Goal: Task Accomplishment & Management: Complete application form

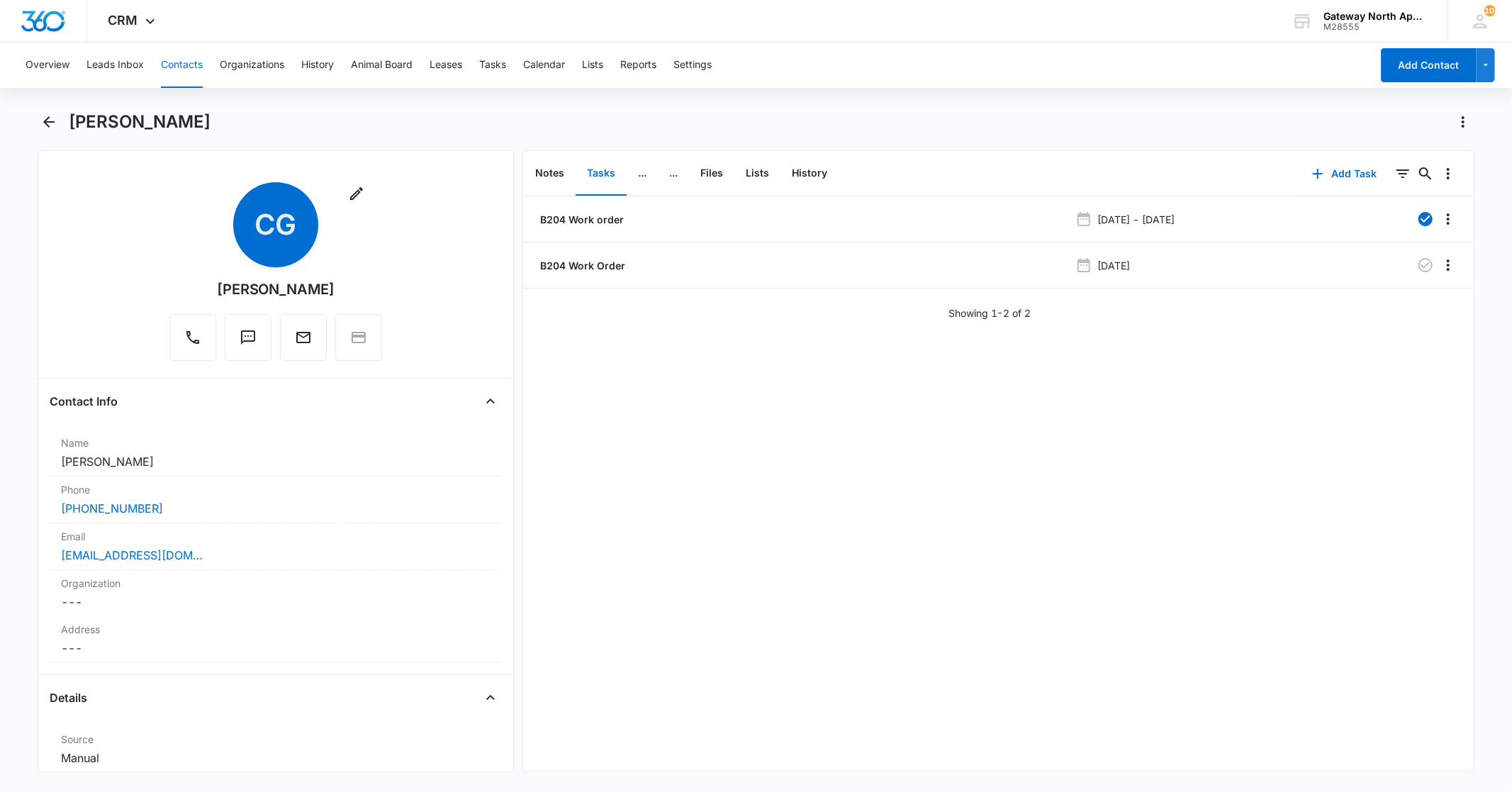
drag, startPoint x: 189, startPoint y: 75, endPoint x: 214, endPoint y: 65, distance: 26.9
click at [189, 75] on button "Contacts" at bounding box center [182, 64] width 42 height 45
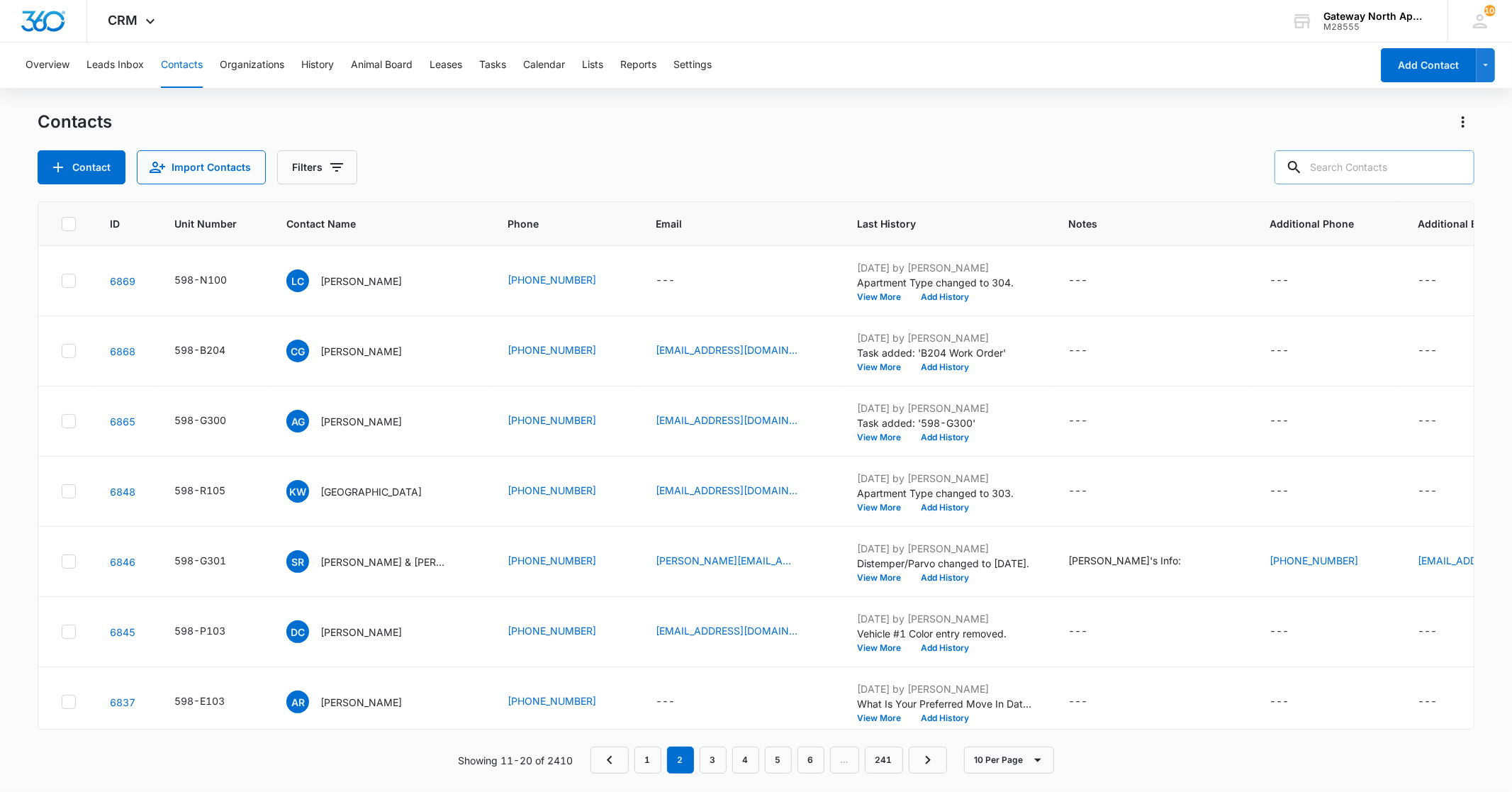
click at [1365, 175] on input "text" at bounding box center [1374, 167] width 200 height 34
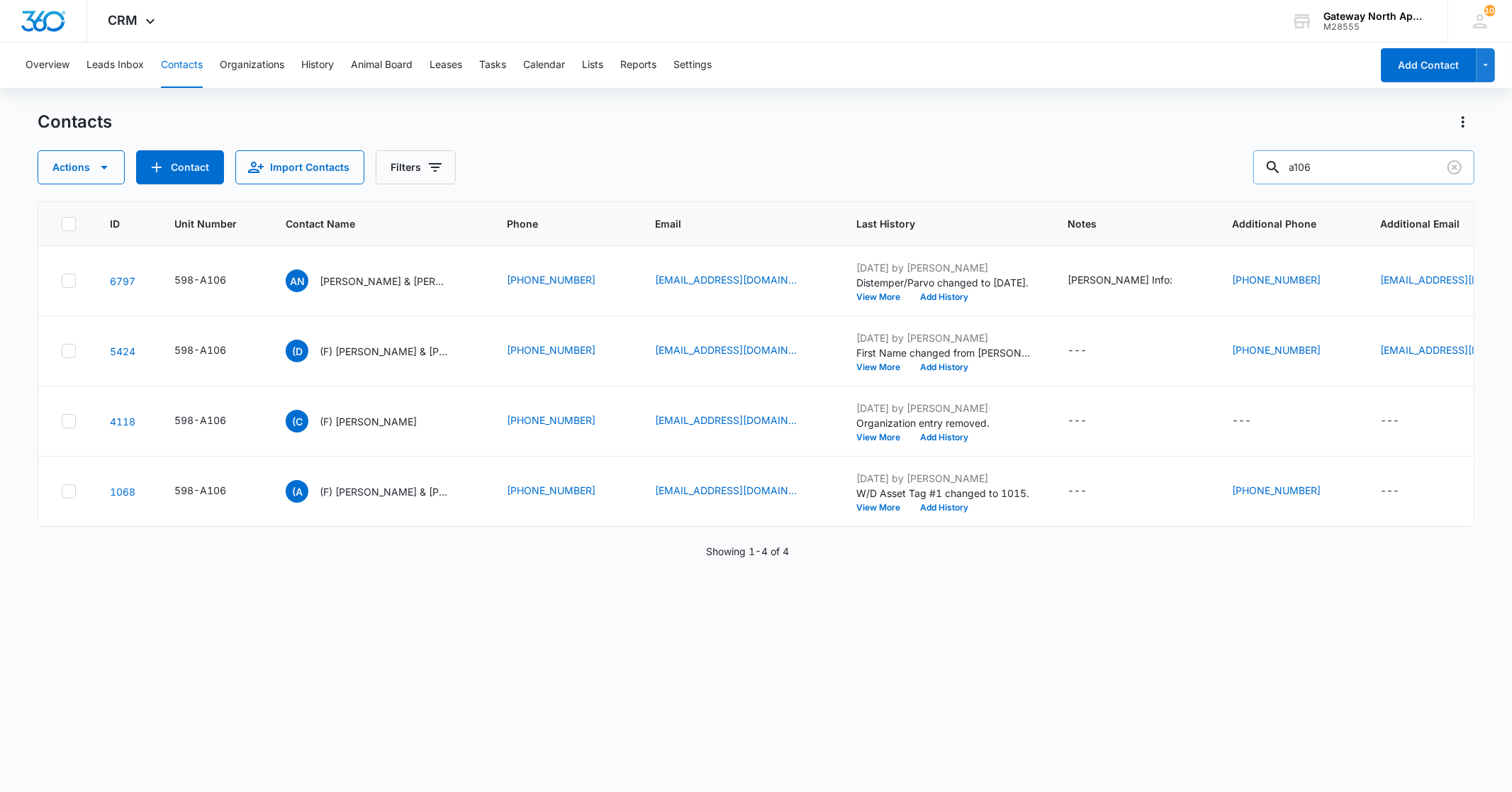
click at [1350, 175] on input "a106" at bounding box center [1363, 167] width 221 height 34
type input "a107"
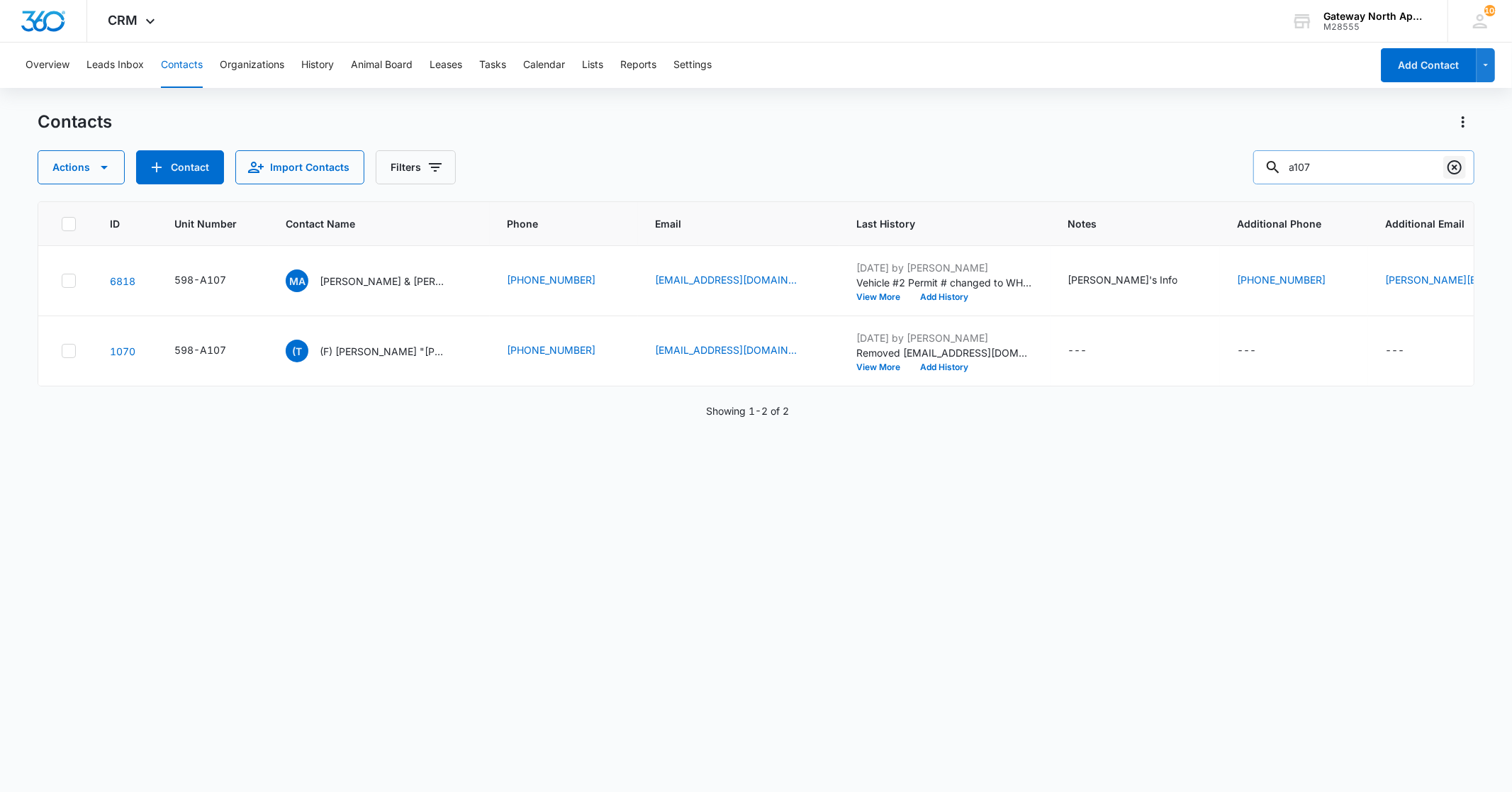
click at [1447, 167] on icon "Clear" at bounding box center [1454, 168] width 17 height 17
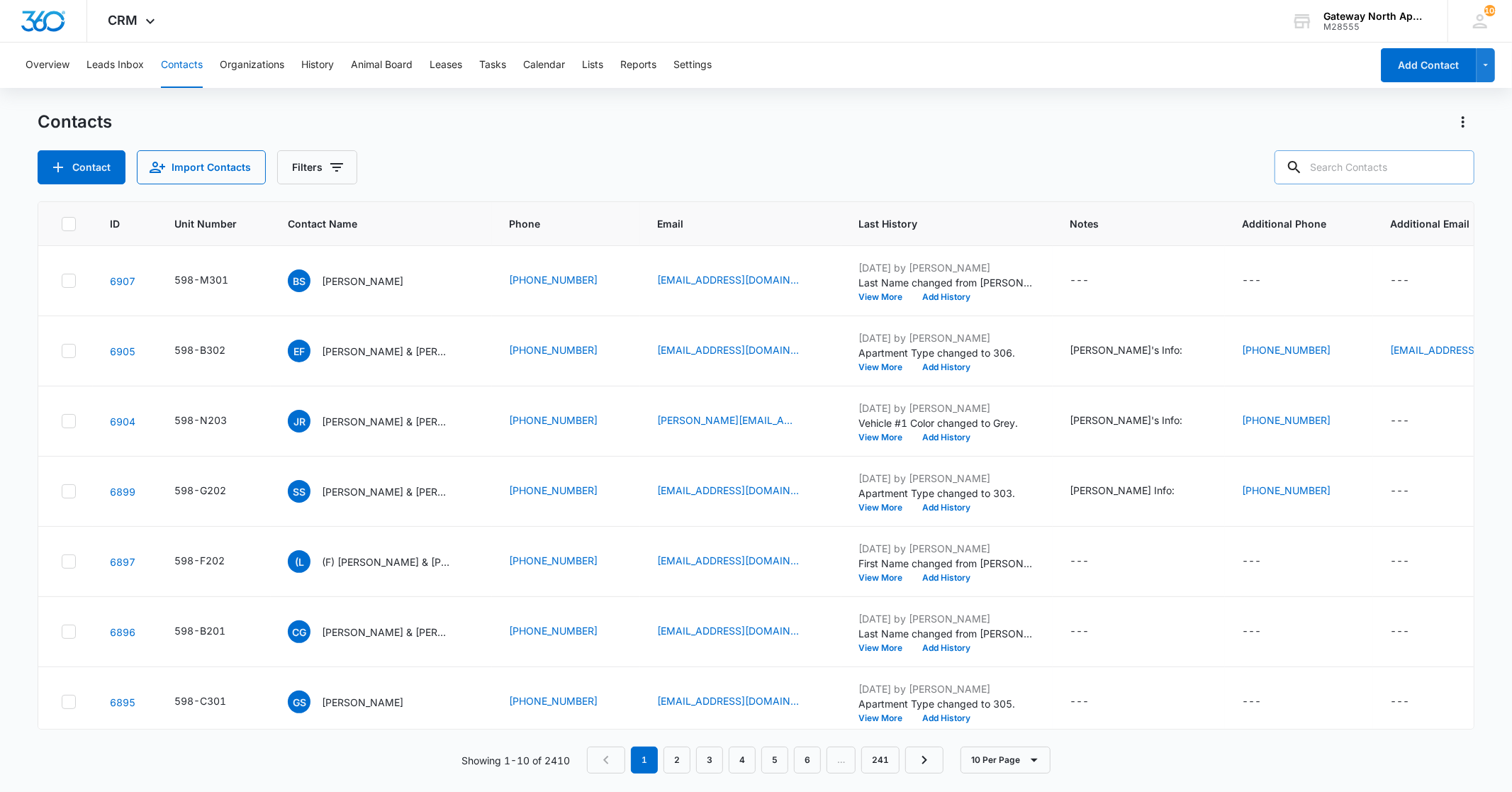
click at [1344, 177] on input "text" at bounding box center [1374, 167] width 200 height 34
type input "a102"
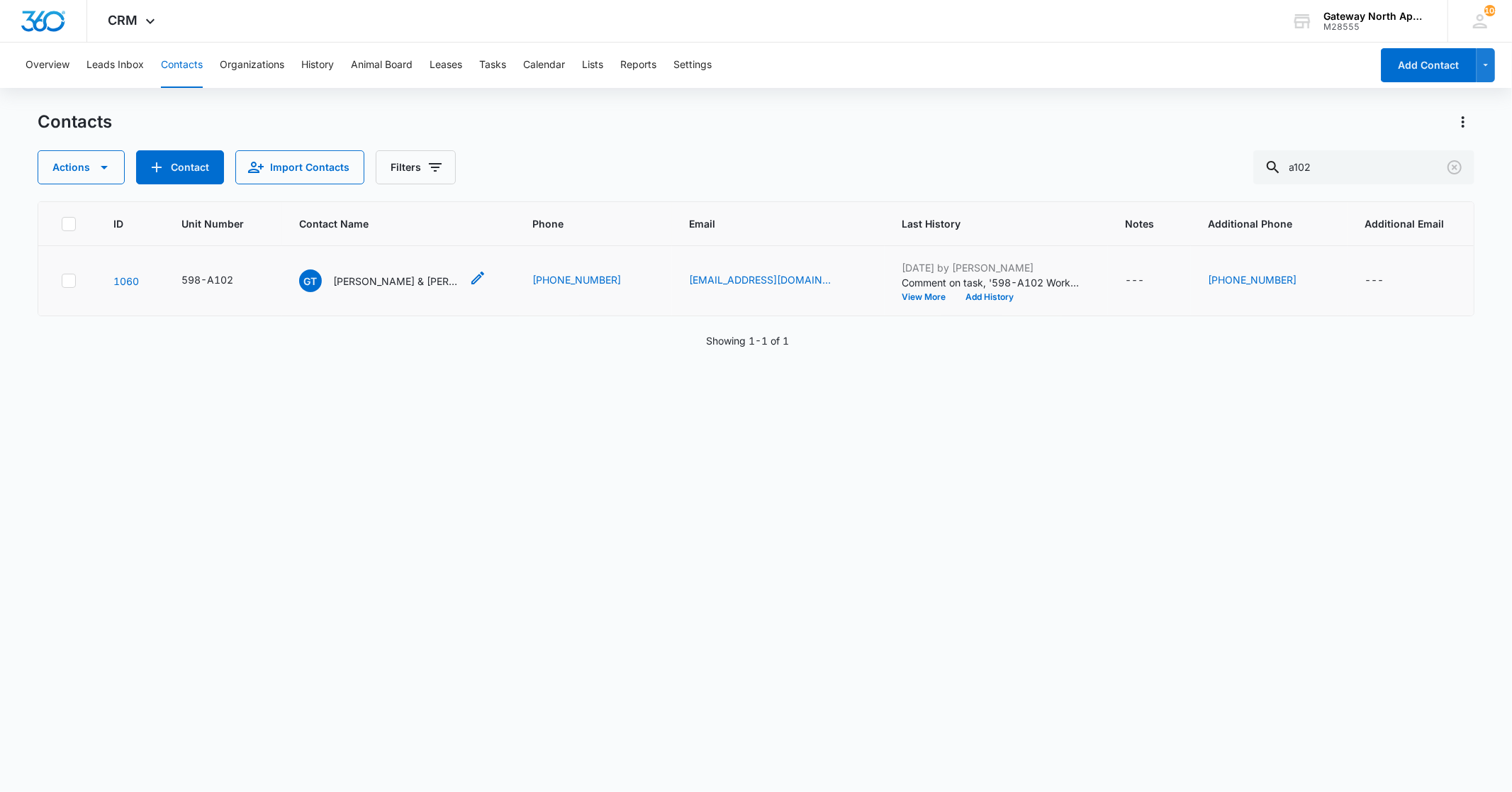
click at [408, 282] on p "[PERSON_NAME] & [PERSON_NAME]" at bounding box center [397, 281] width 128 height 15
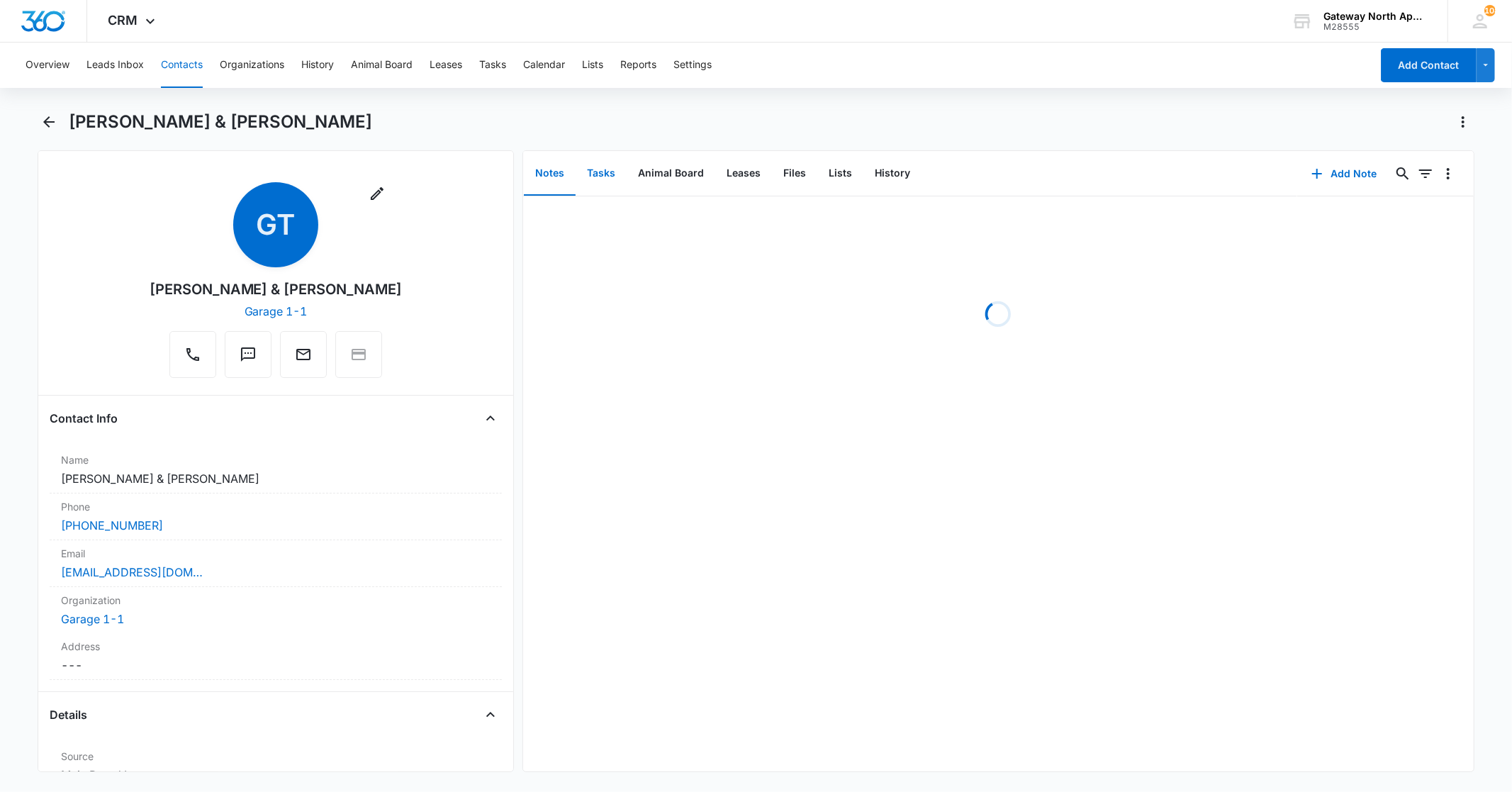
click at [586, 173] on button "Tasks" at bounding box center [600, 174] width 51 height 44
click at [1353, 175] on button "Add Task" at bounding box center [1345, 173] width 94 height 34
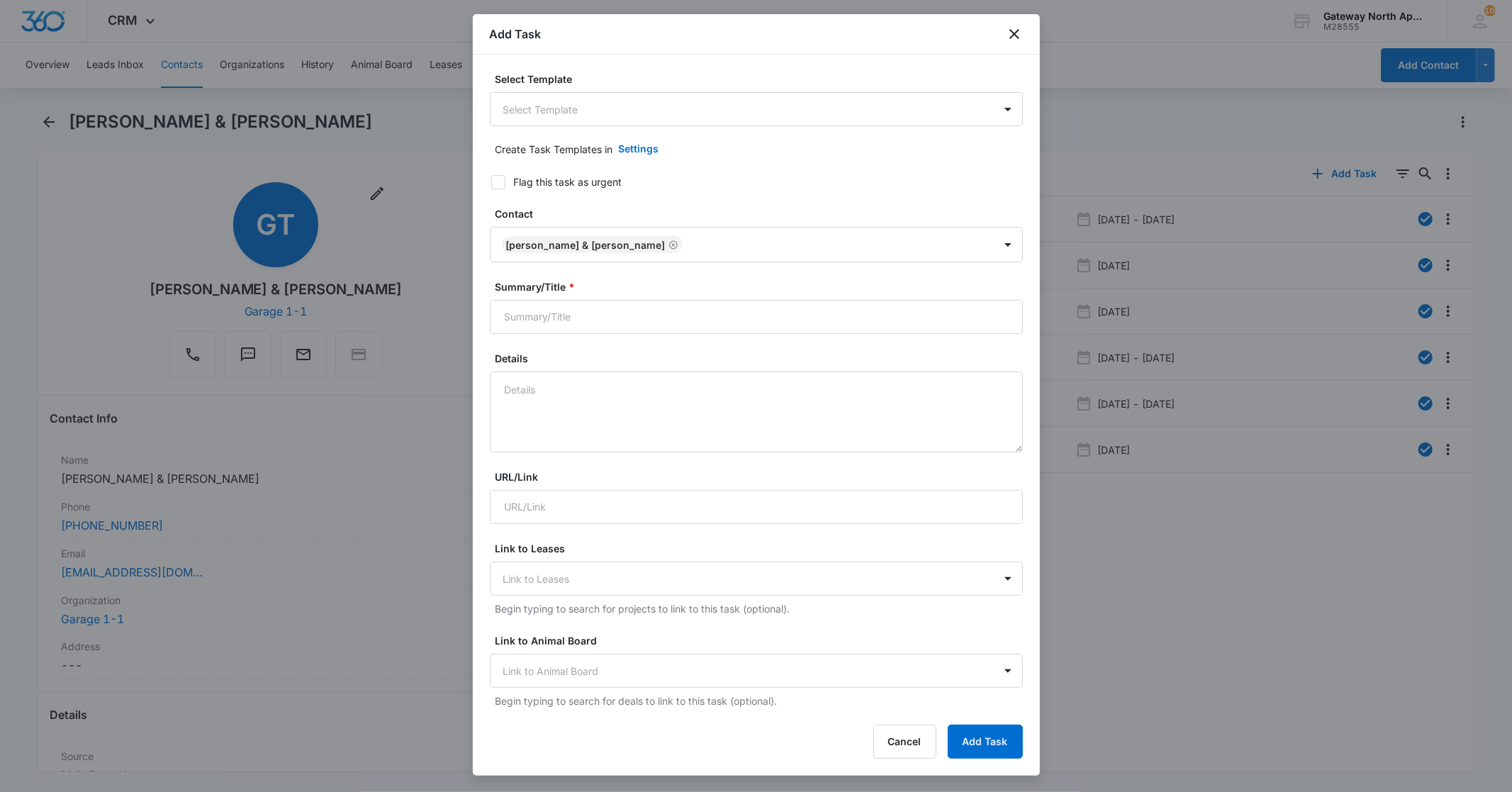
click at [714, 108] on body "CRM Apps Reputation Websites Forms CRM Email Social Content Ads Intelligence Fi…" at bounding box center [756, 396] width 1512 height 792
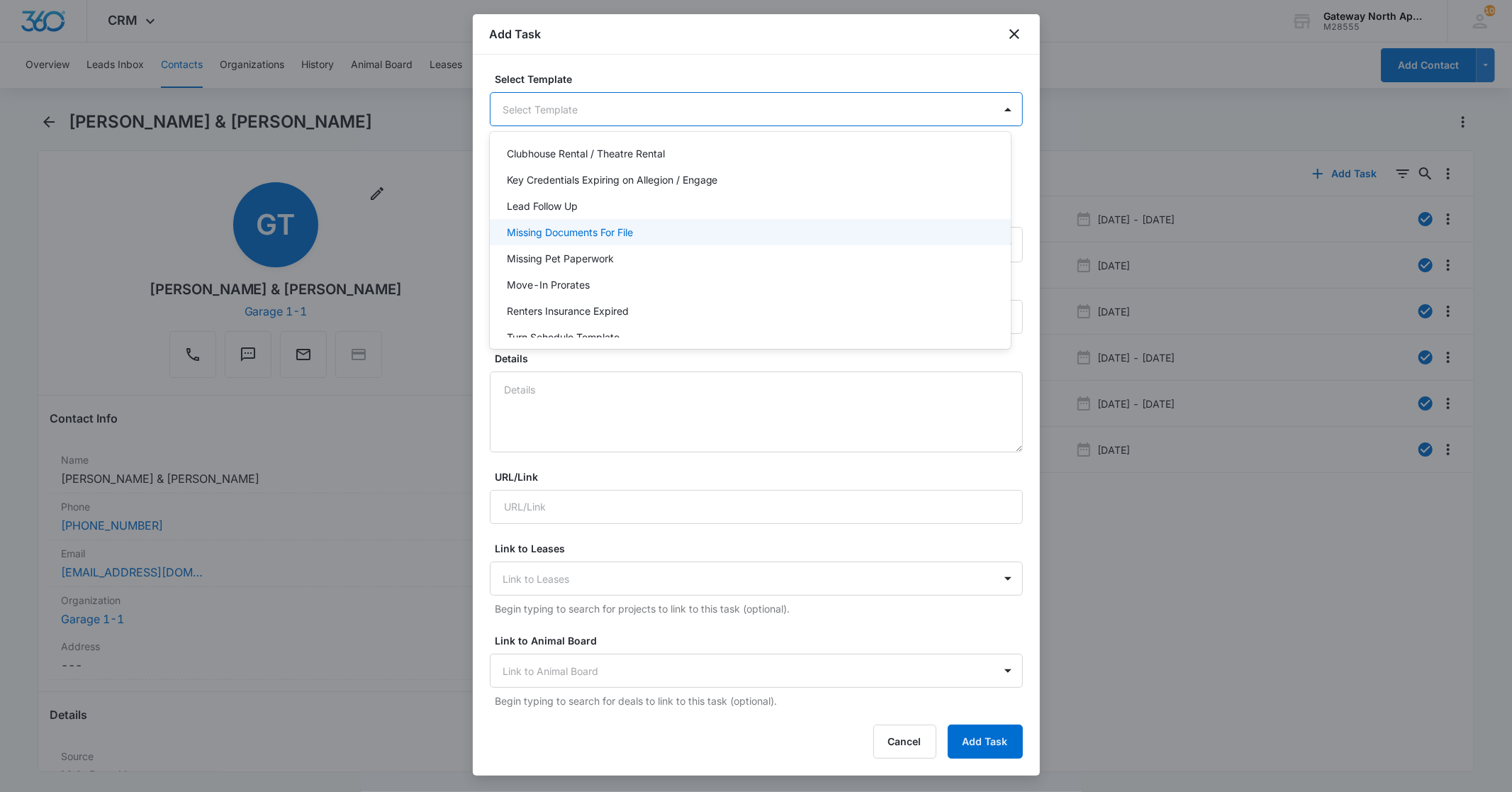
scroll to position [125, 0]
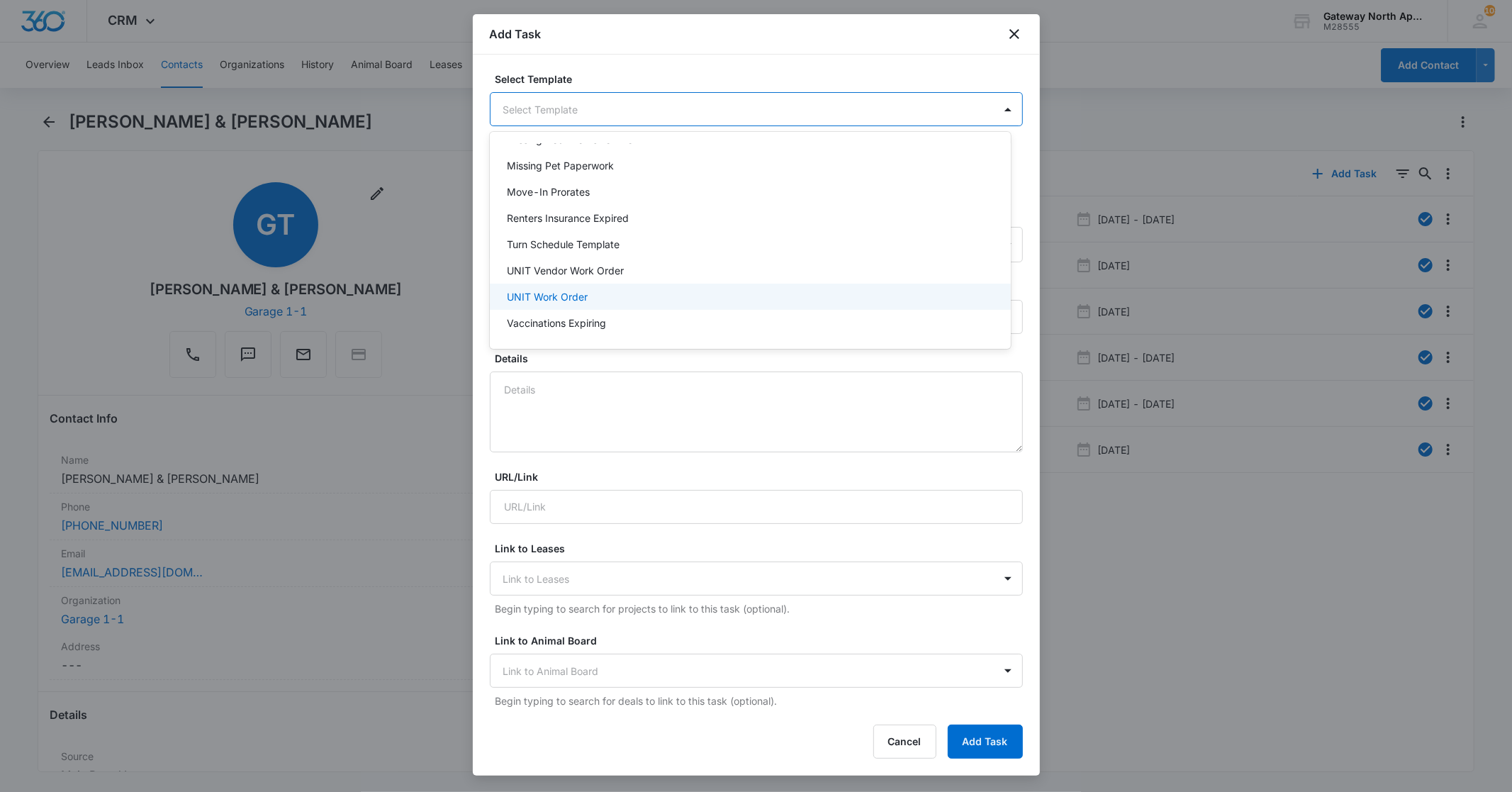
click at [605, 299] on div "UNIT Work Order" at bounding box center [749, 297] width 484 height 15
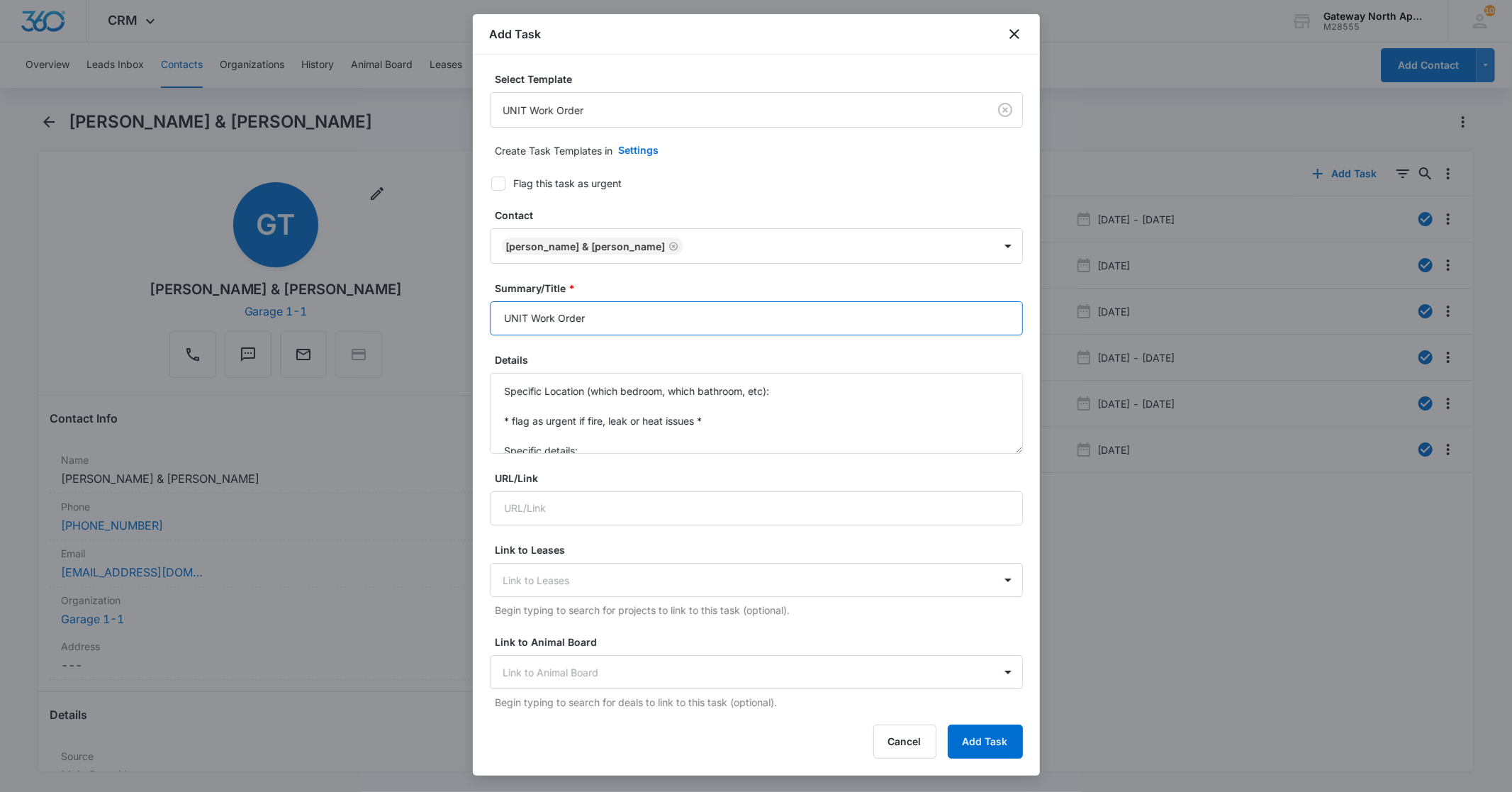
drag, startPoint x: 532, startPoint y: 326, endPoint x: 467, endPoint y: 319, distance: 65.4
click at [467, 319] on body "CRM Apps Reputation Websites Forms CRM Email Social Content Ads Intelligence Fi…" at bounding box center [756, 396] width 1512 height 792
type input "A102 Work Order"
drag, startPoint x: 585, startPoint y: 448, endPoint x: 482, endPoint y: 369, distance: 129.8
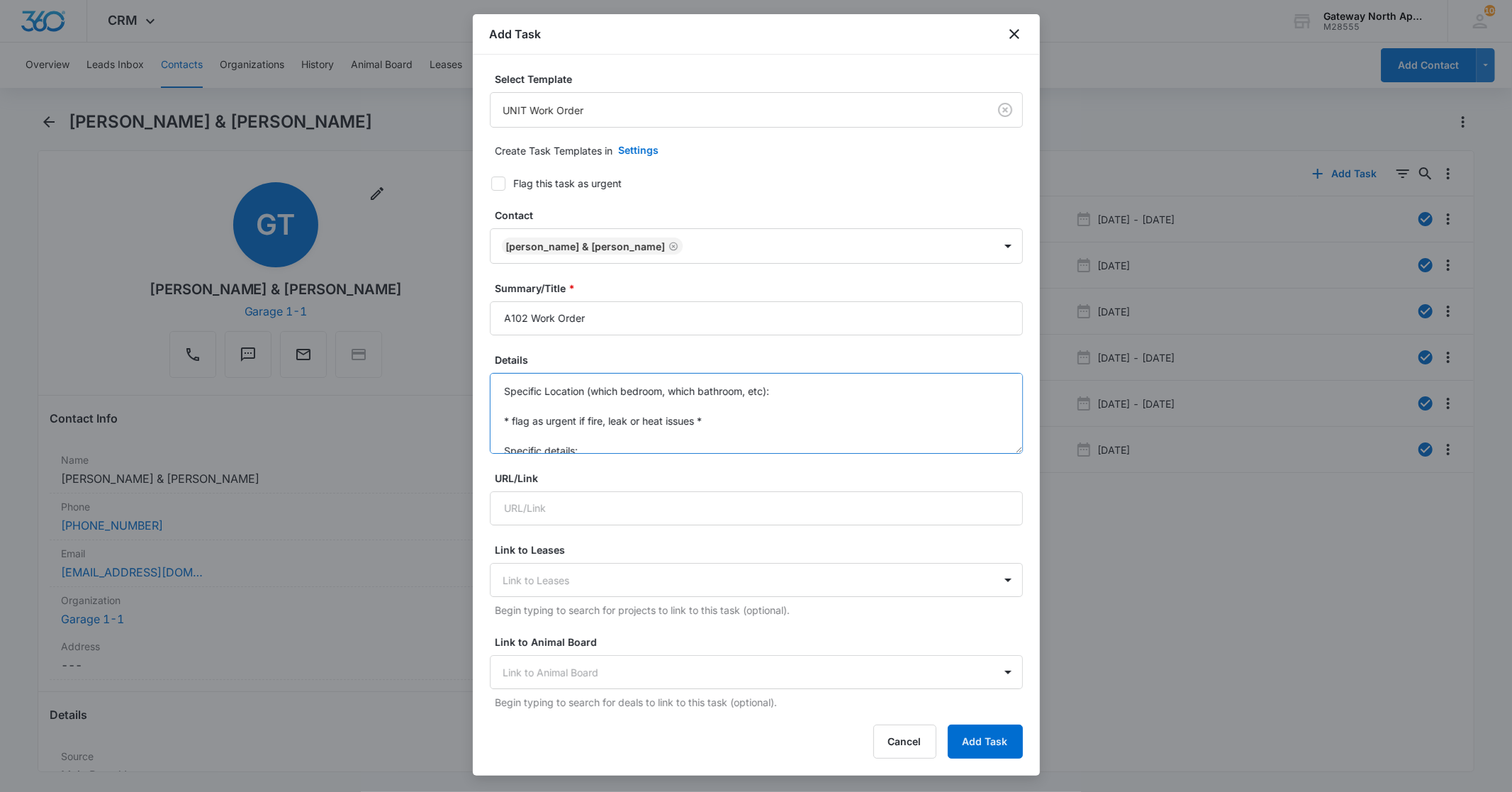
click at [477, 379] on div "Select Template UNIT Work Order Create Task Templates in Settings Flag this tas…" at bounding box center [756, 383] width 567 height 656
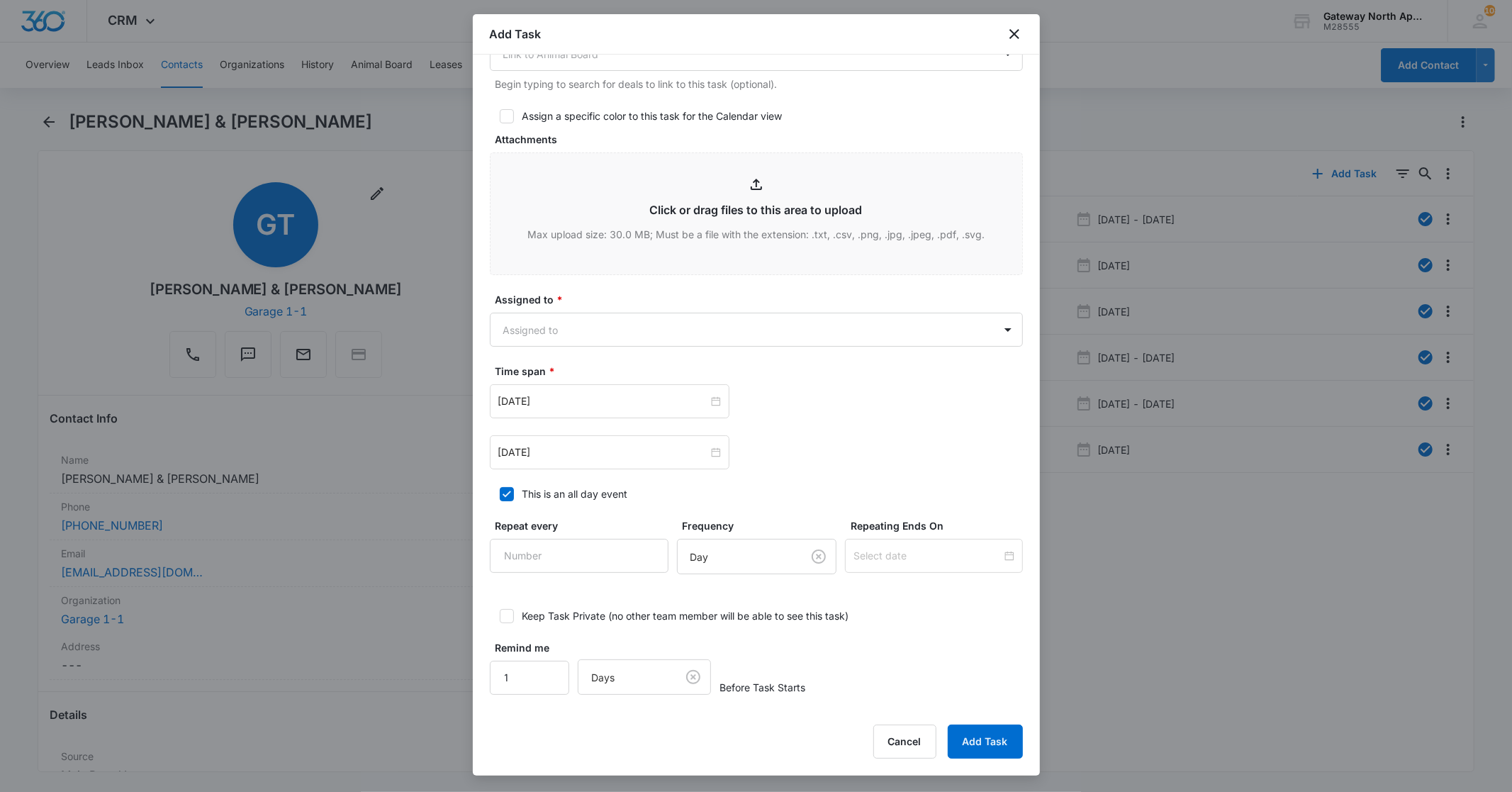
scroll to position [618, 0]
type textarea "bathroom sink draining slow"
click at [654, 331] on body "CRM Apps Reputation Websites Forms CRM Email Social Content Ads Intelligence Fi…" at bounding box center [756, 396] width 1512 height 792
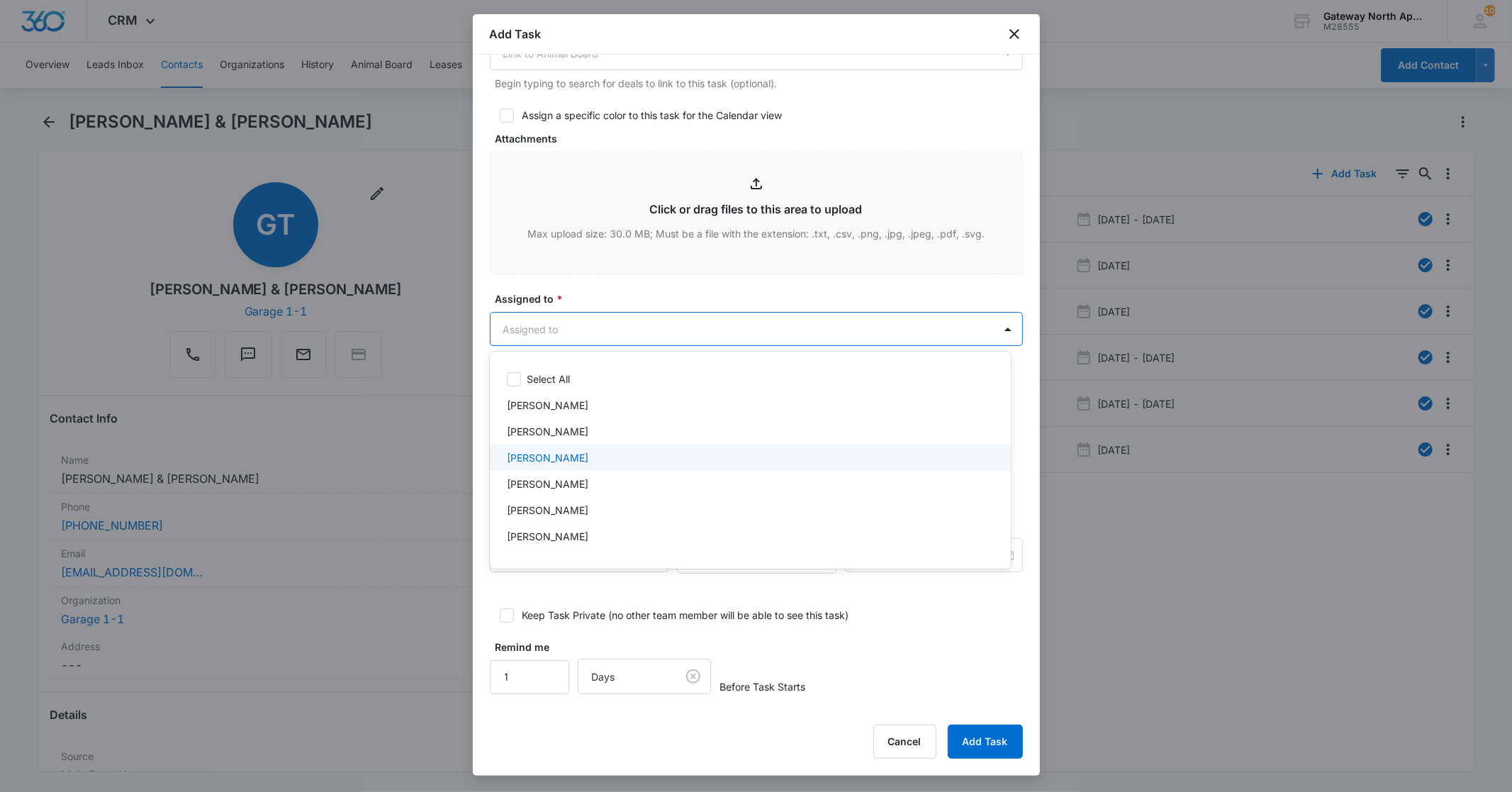
click at [571, 453] on p "[PERSON_NAME]" at bounding box center [547, 457] width 81 height 15
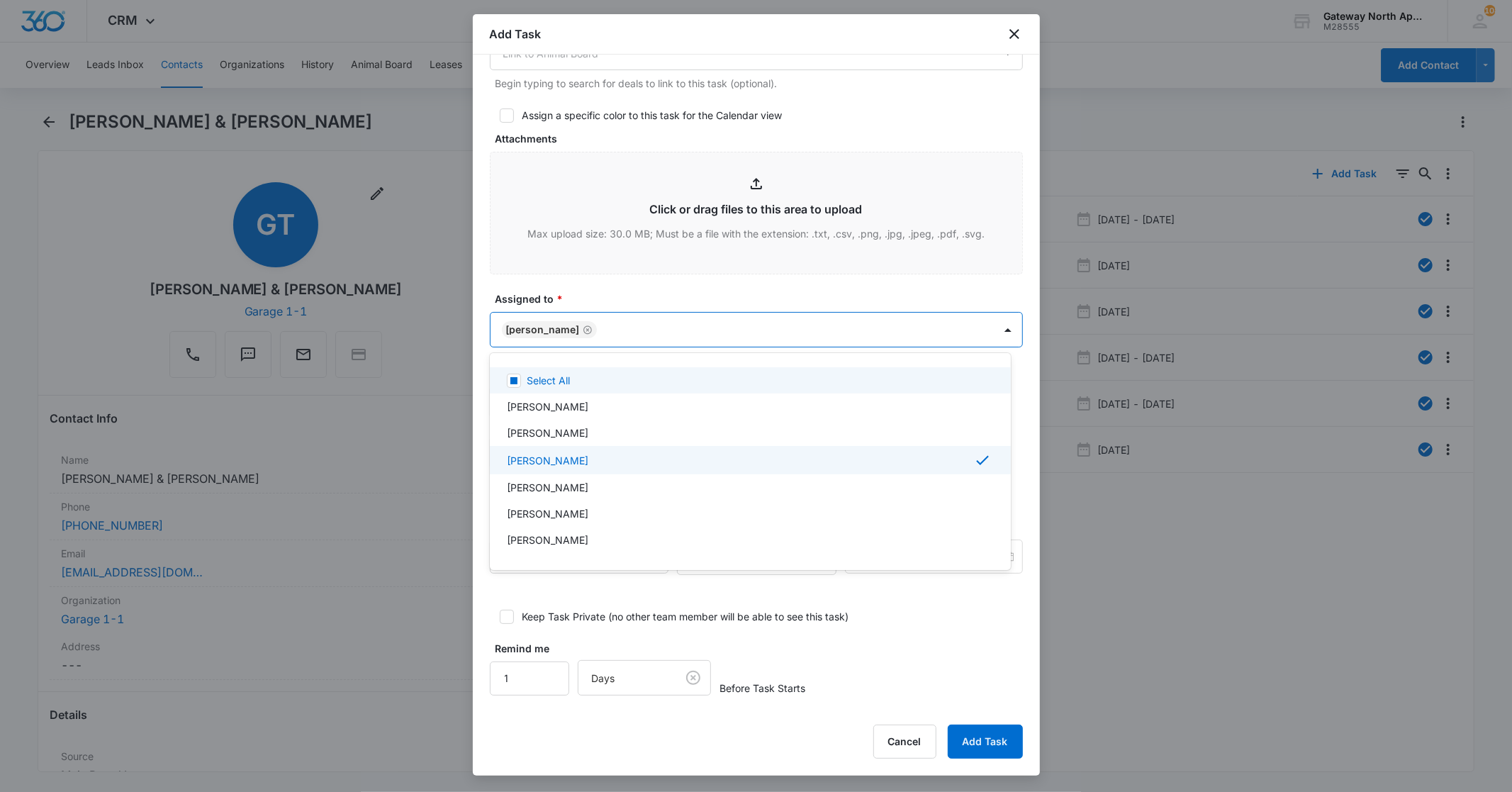
click at [664, 334] on div at bounding box center [756, 396] width 1512 height 792
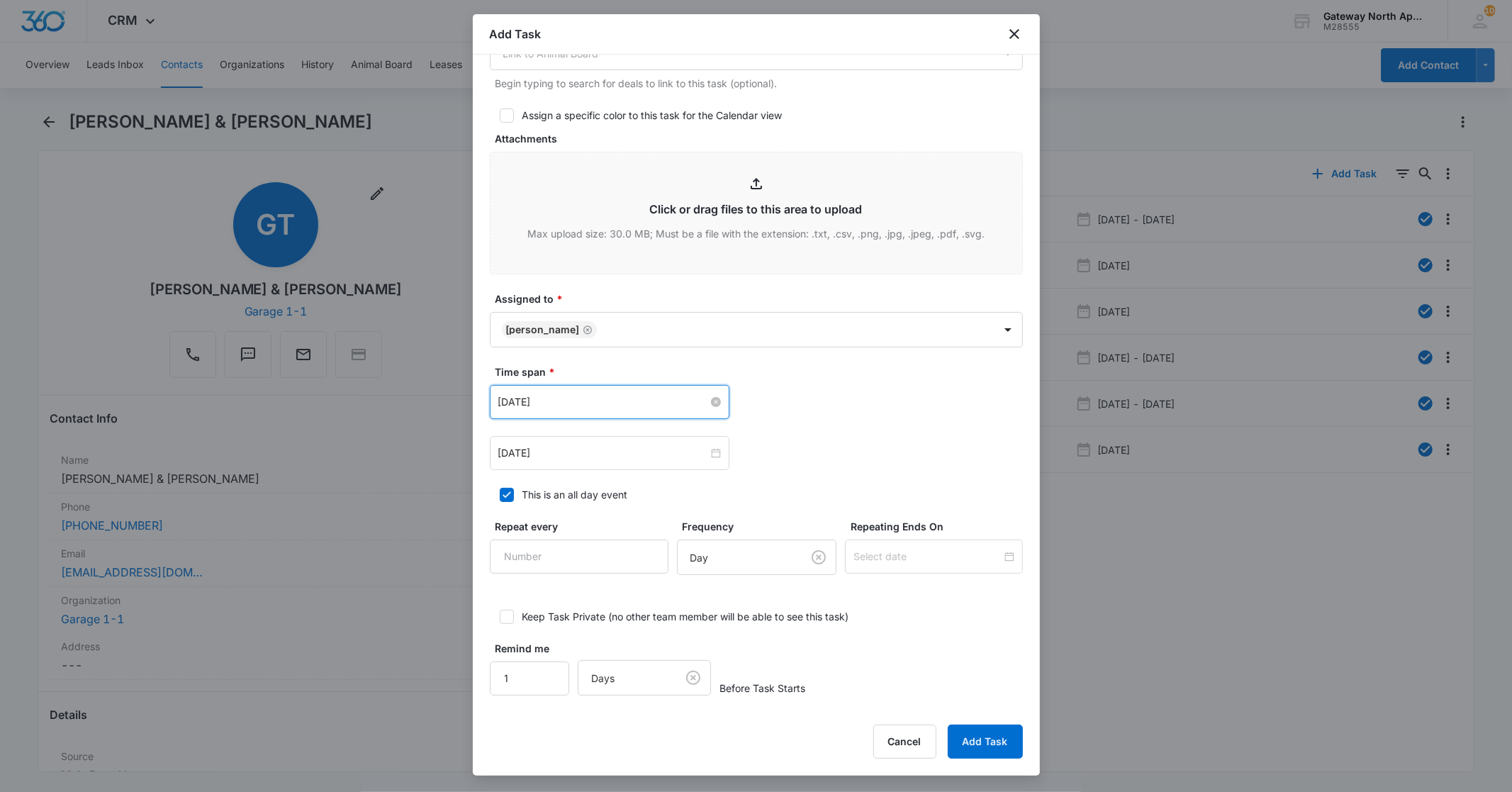
click at [614, 402] on input "[DATE]" at bounding box center [603, 402] width 210 height 15
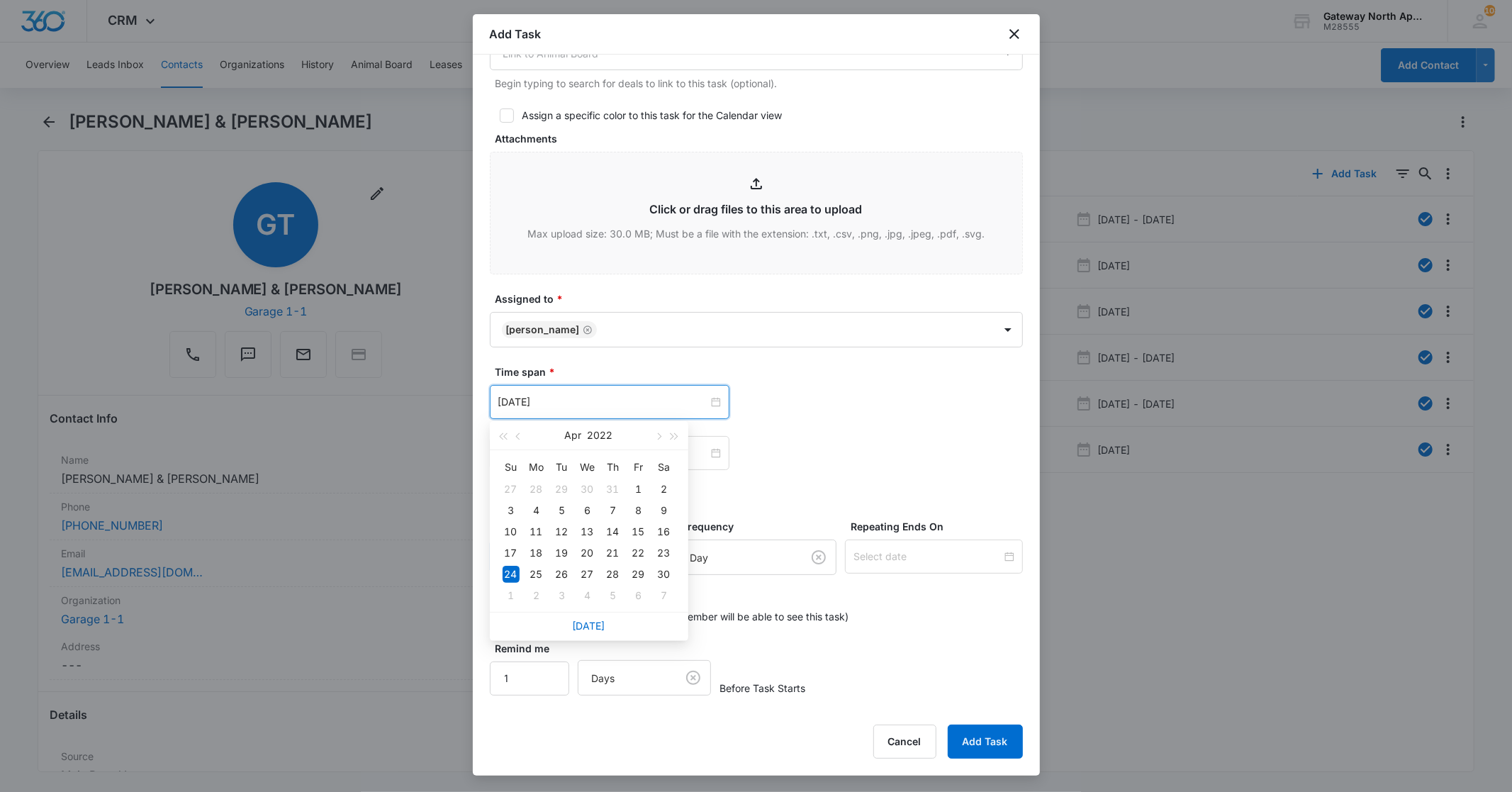
drag, startPoint x: 591, startPoint y: 625, endPoint x: 597, endPoint y: 593, distance: 32.6
click at [593, 625] on link "[DATE]" at bounding box center [589, 625] width 33 height 12
type input "[DATE]"
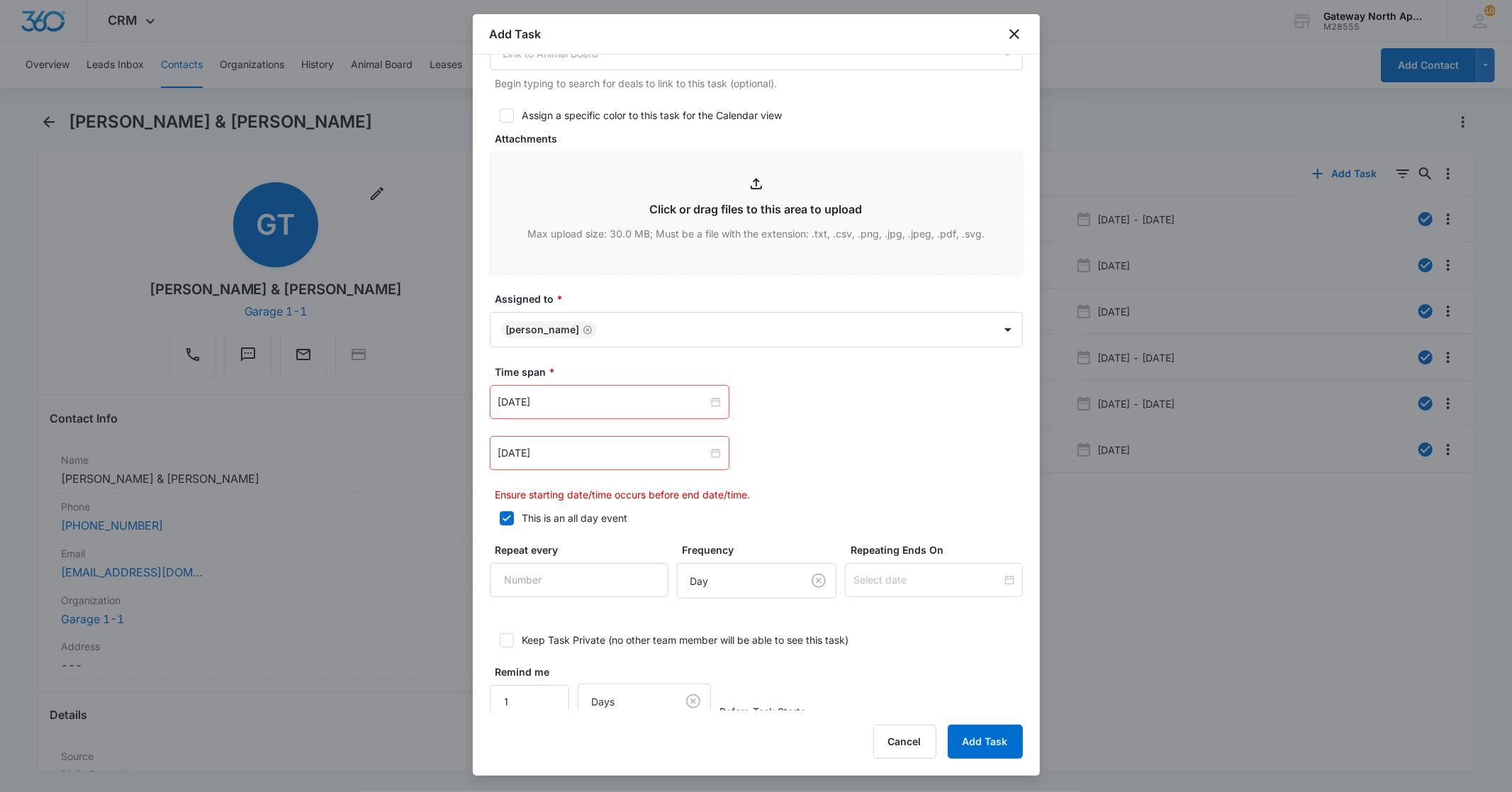
click at [626, 461] on div "[DATE]" at bounding box center [610, 453] width 240 height 34
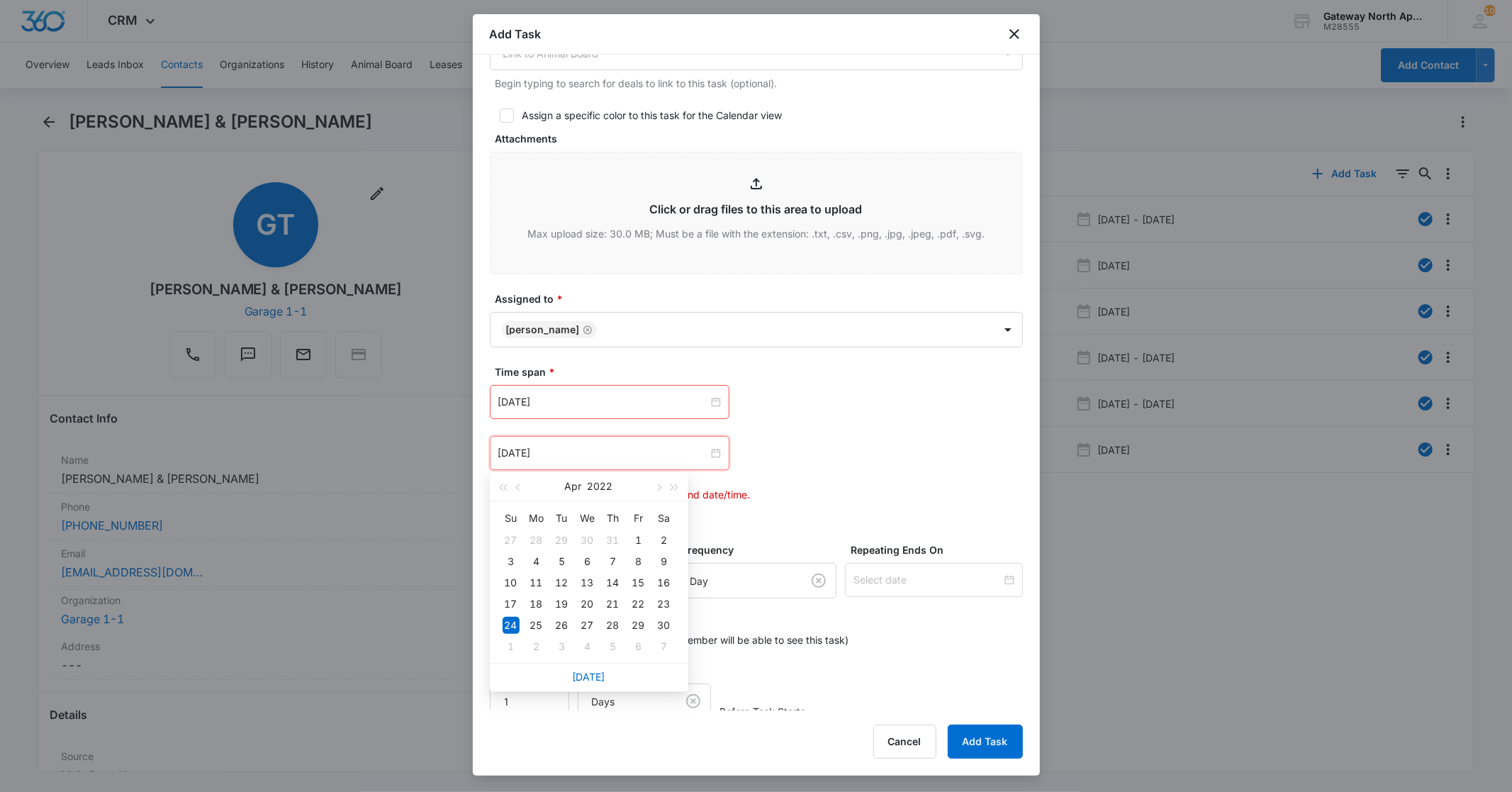
click at [596, 668] on div "[DATE]" at bounding box center [589, 677] width 198 height 29
drag, startPoint x: 592, startPoint y: 674, endPoint x: 733, endPoint y: 643, distance: 144.4
click at [603, 672] on div "[DATE]" at bounding box center [589, 677] width 198 height 29
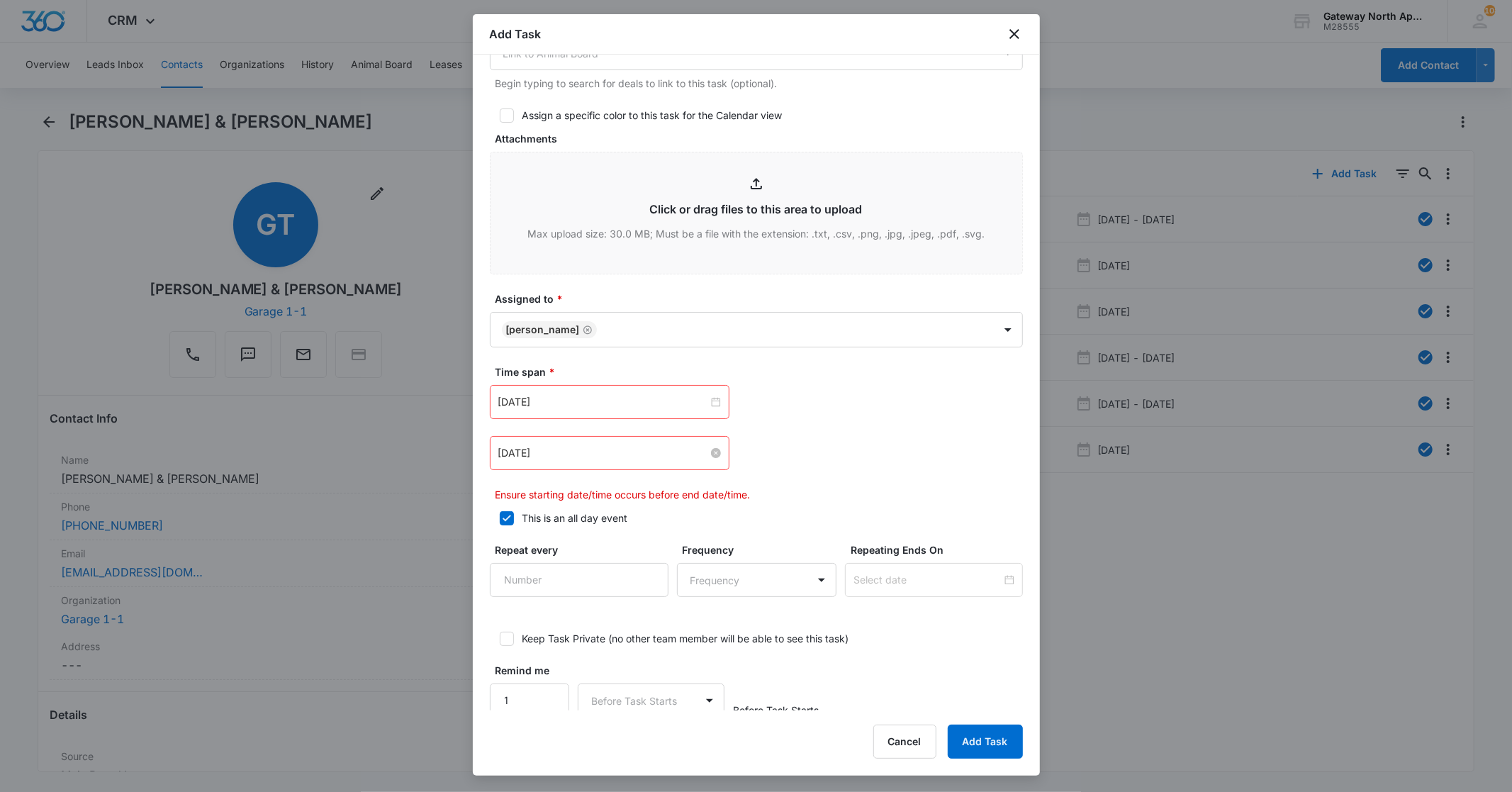
click at [599, 454] on input "[DATE]" at bounding box center [603, 453] width 210 height 15
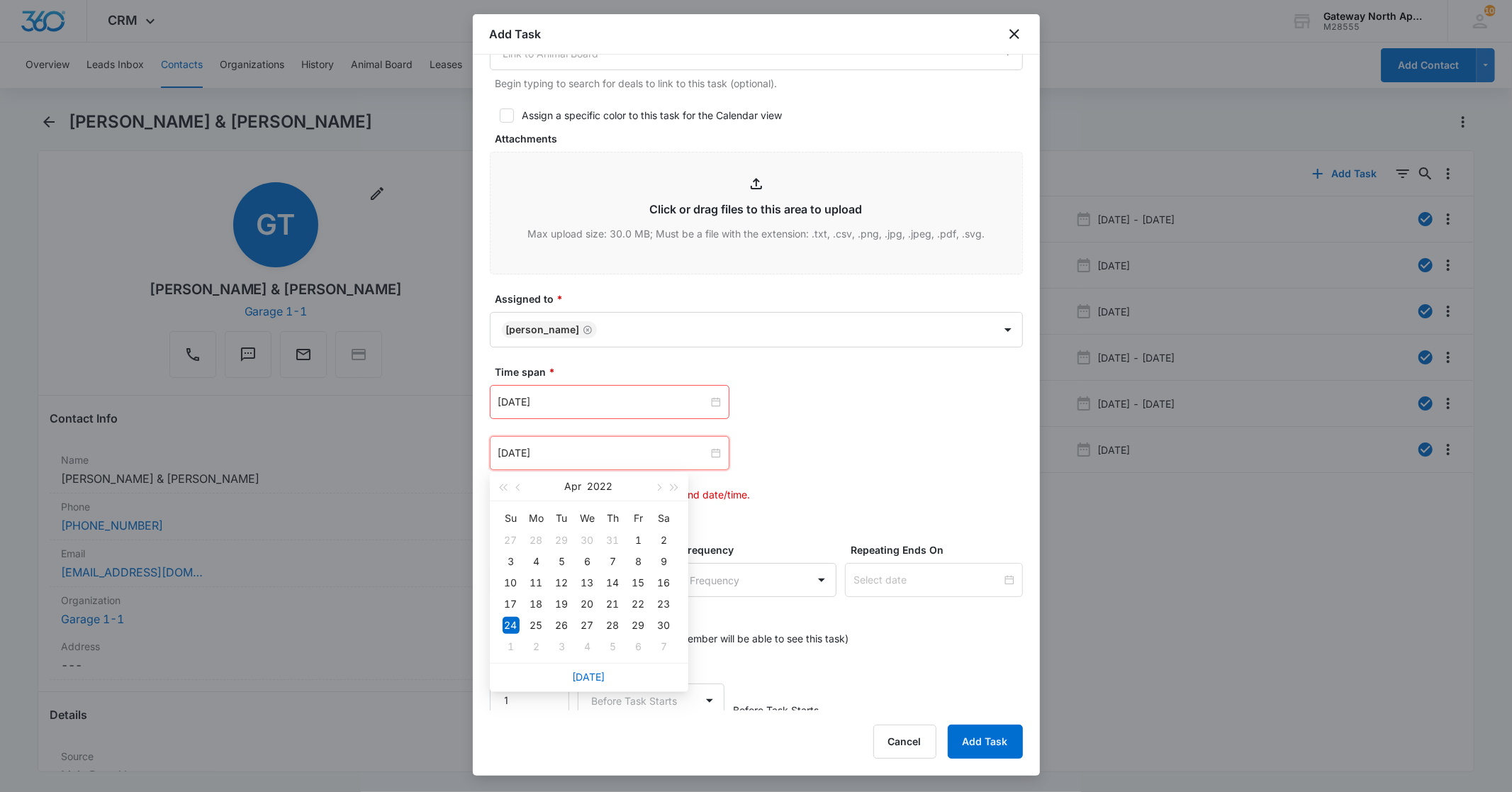
drag, startPoint x: 600, startPoint y: 672, endPoint x: 858, endPoint y: 521, distance: 298.9
click at [600, 671] on link "[DATE]" at bounding box center [589, 676] width 33 height 12
type input "[DATE]"
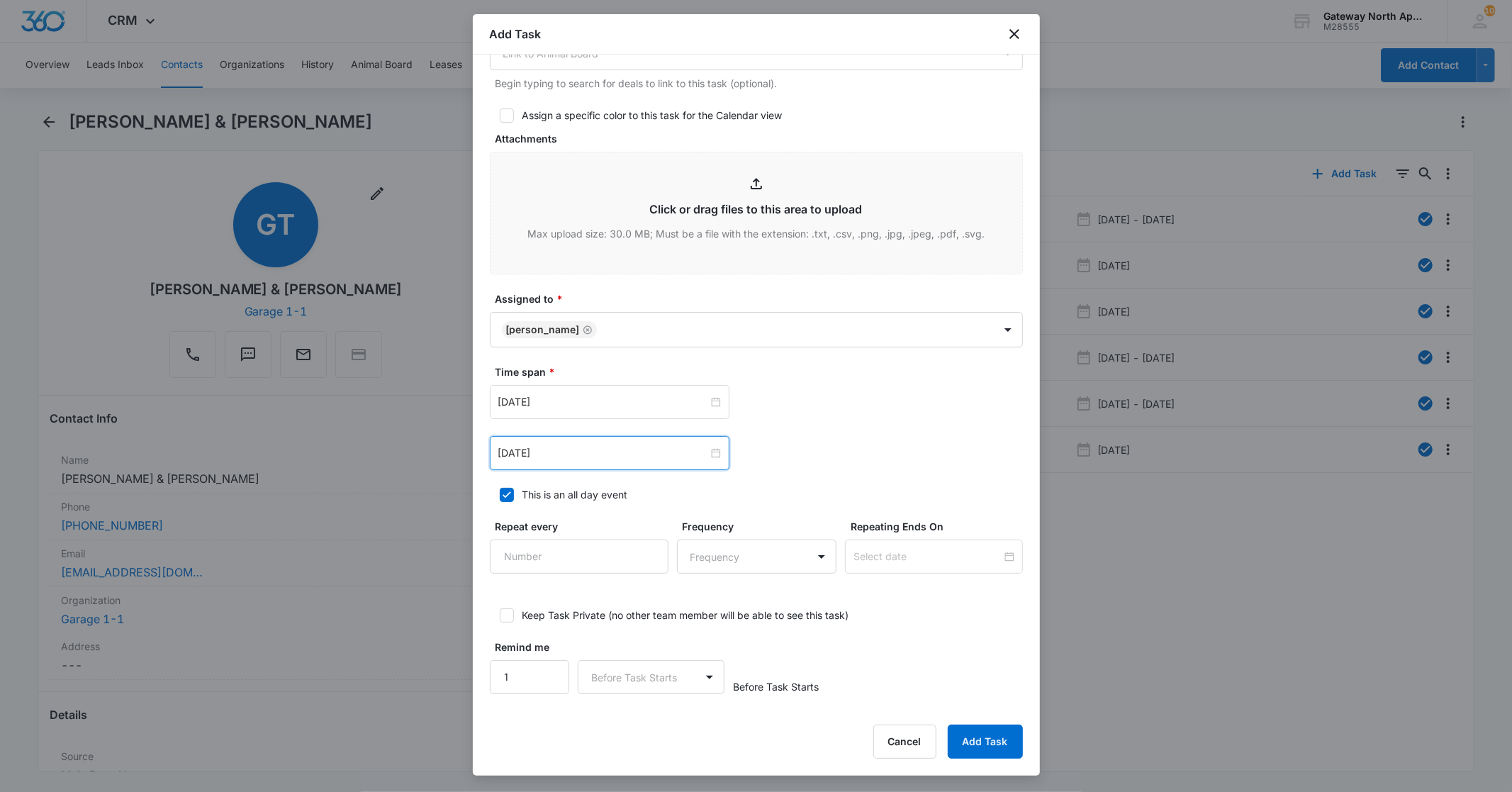
click at [792, 452] on div "[DATE] [DATE] Su Mo Tu We Th Fr Sa 31 1 2 3 4 5 6 7 8 9 10 11 12 13 14 15 16 17…" at bounding box center [756, 453] width 533 height 34
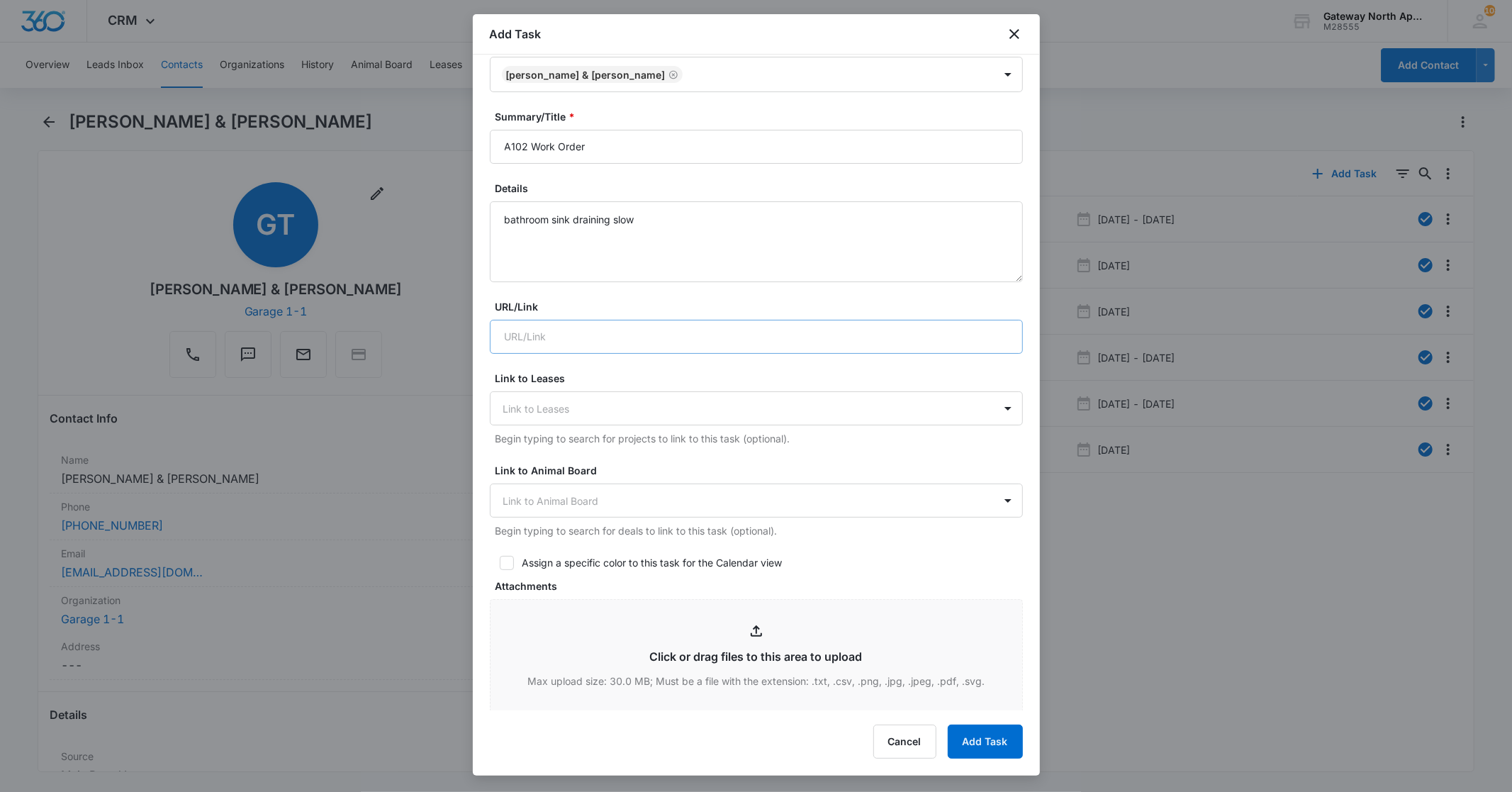
scroll to position [0, 0]
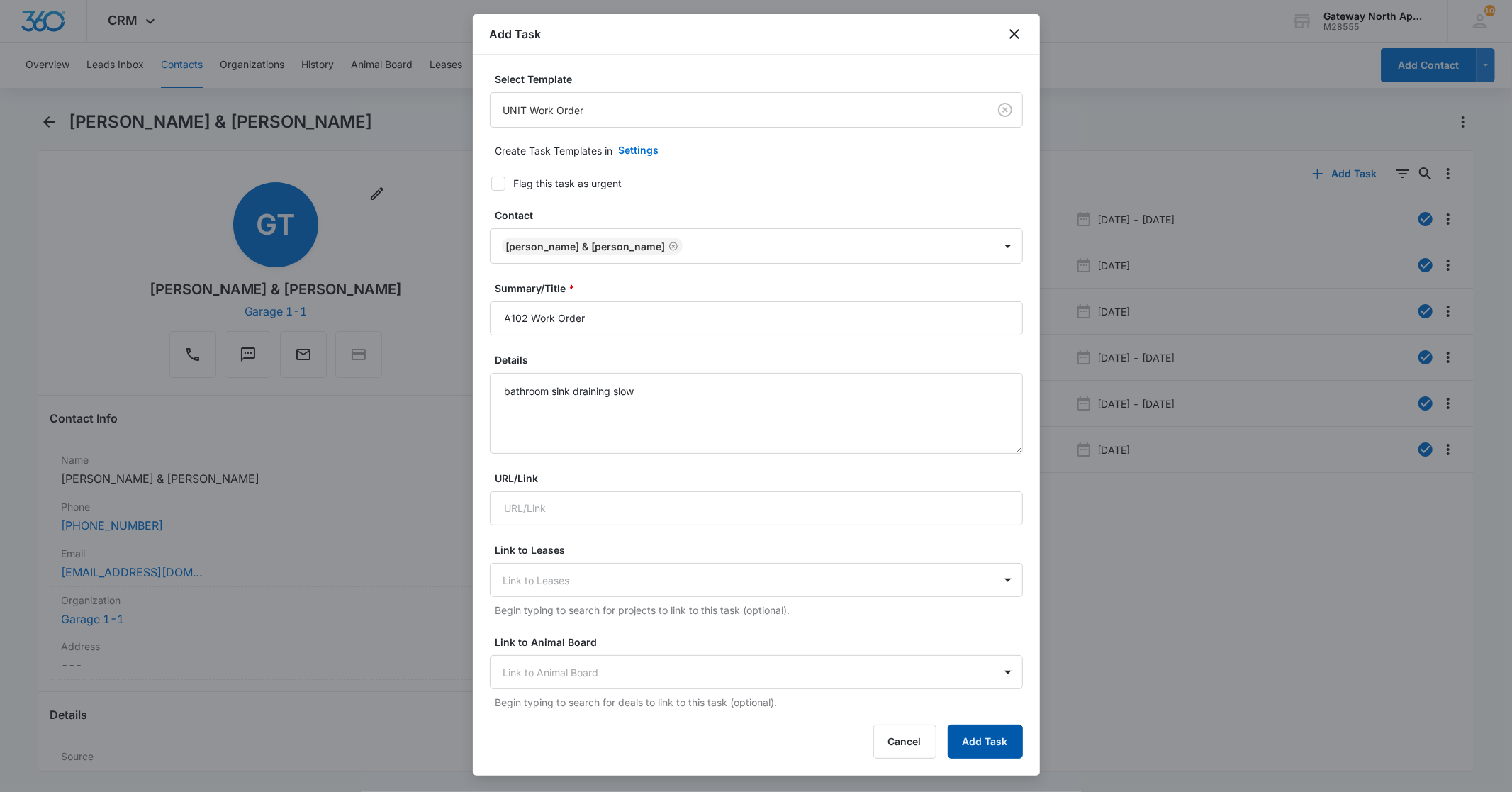
click at [995, 732] on button "Add Task" at bounding box center [986, 741] width 75 height 34
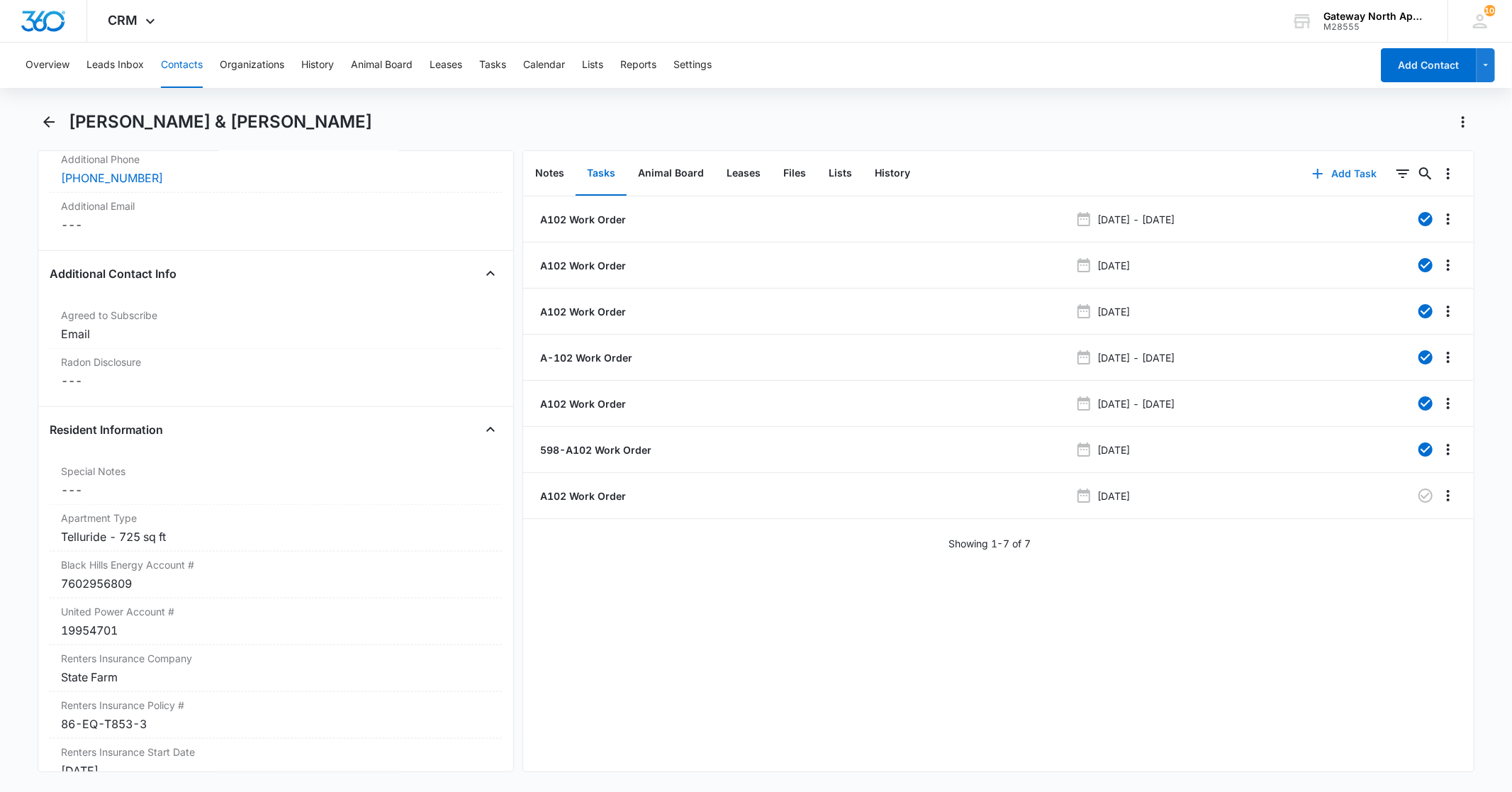
scroll to position [1288, 0]
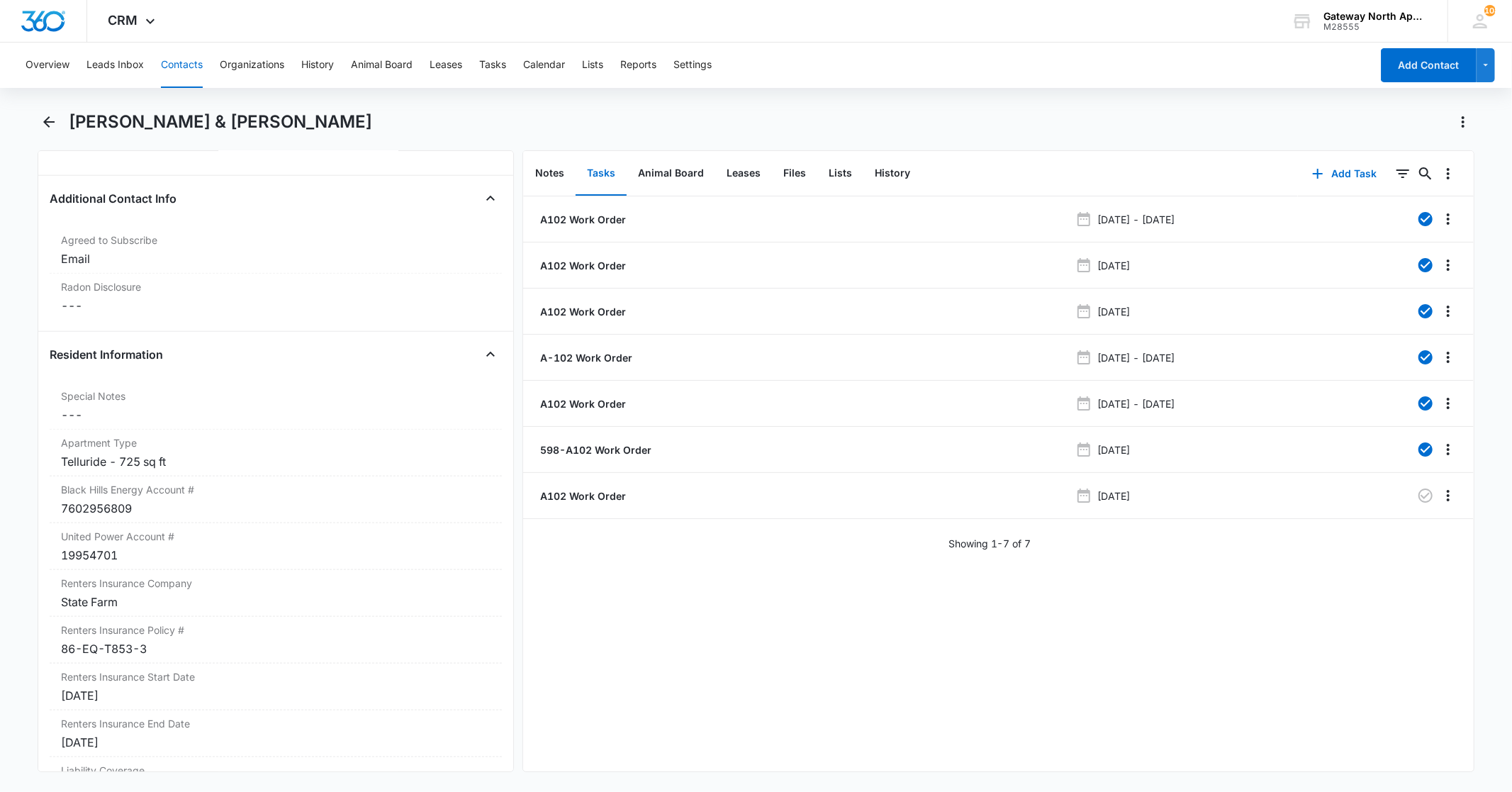
click at [188, 62] on button "Contacts" at bounding box center [182, 64] width 42 height 45
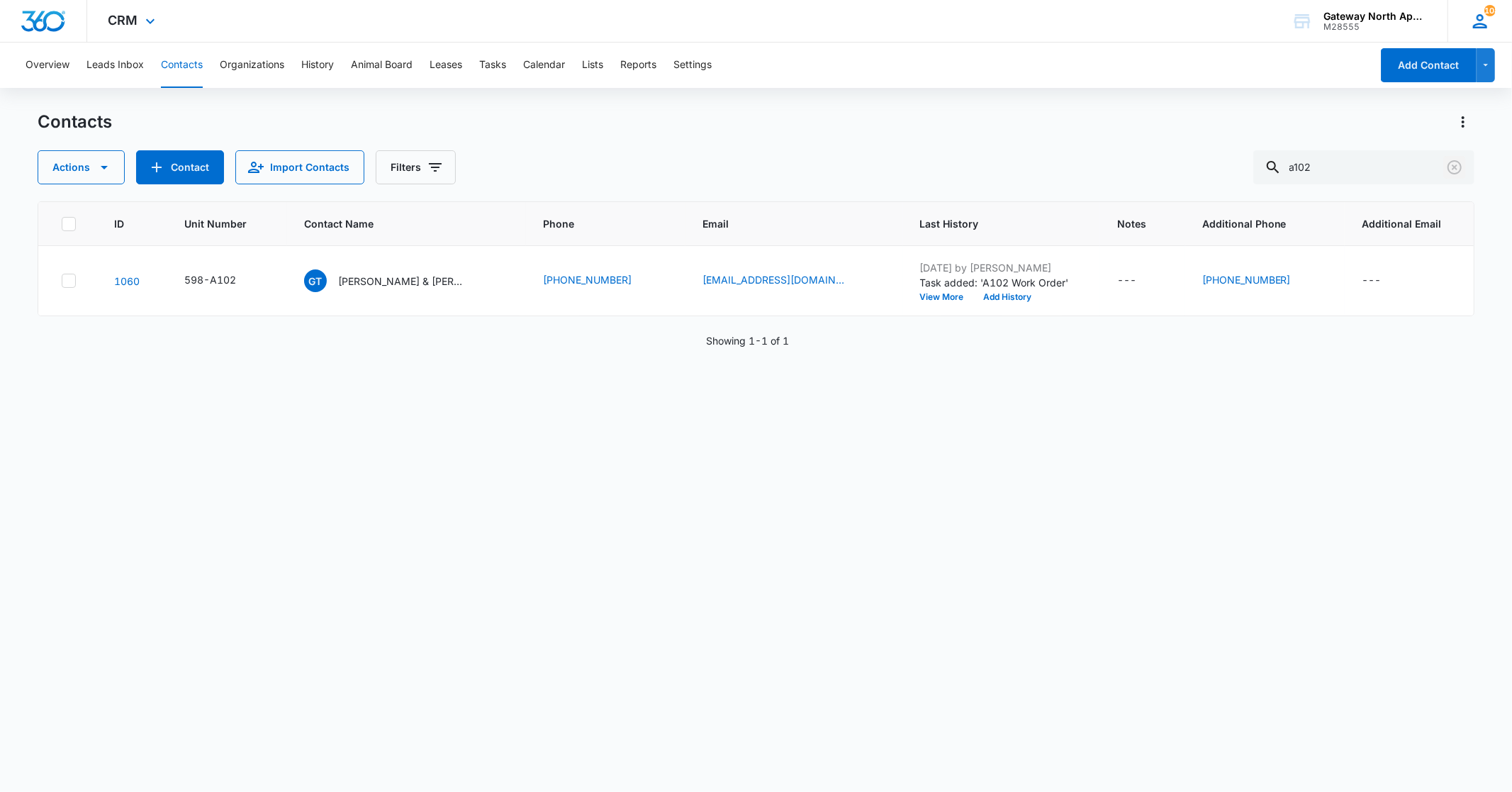
drag, startPoint x: 1461, startPoint y: 167, endPoint x: 1451, endPoint y: 33, distance: 134.4
click at [1463, 154] on div at bounding box center [1454, 167] width 23 height 34
click at [399, 281] on p "[PERSON_NAME] & [PERSON_NAME]" at bounding box center [402, 281] width 128 height 15
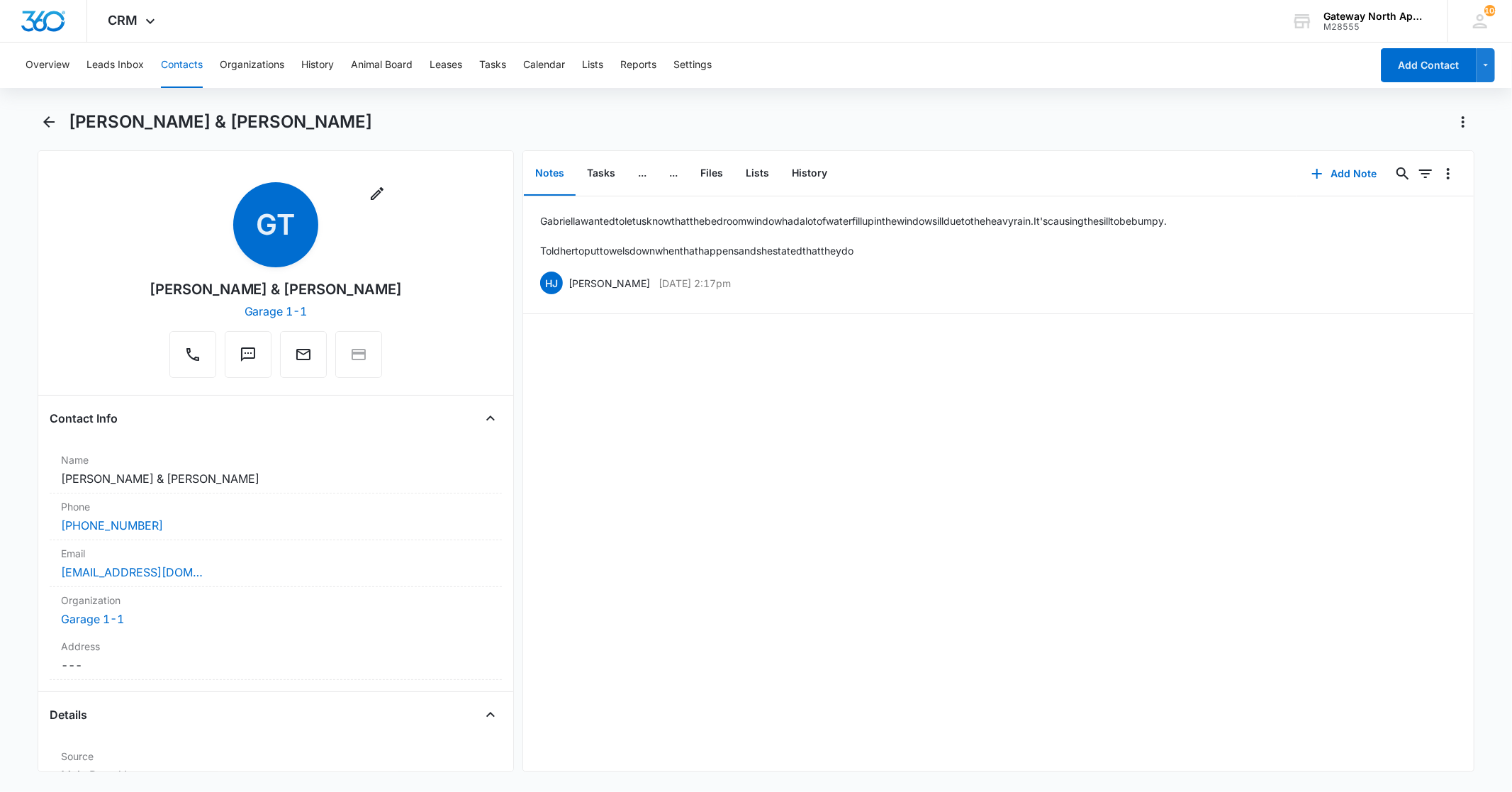
click at [195, 65] on button "Contacts" at bounding box center [182, 64] width 42 height 45
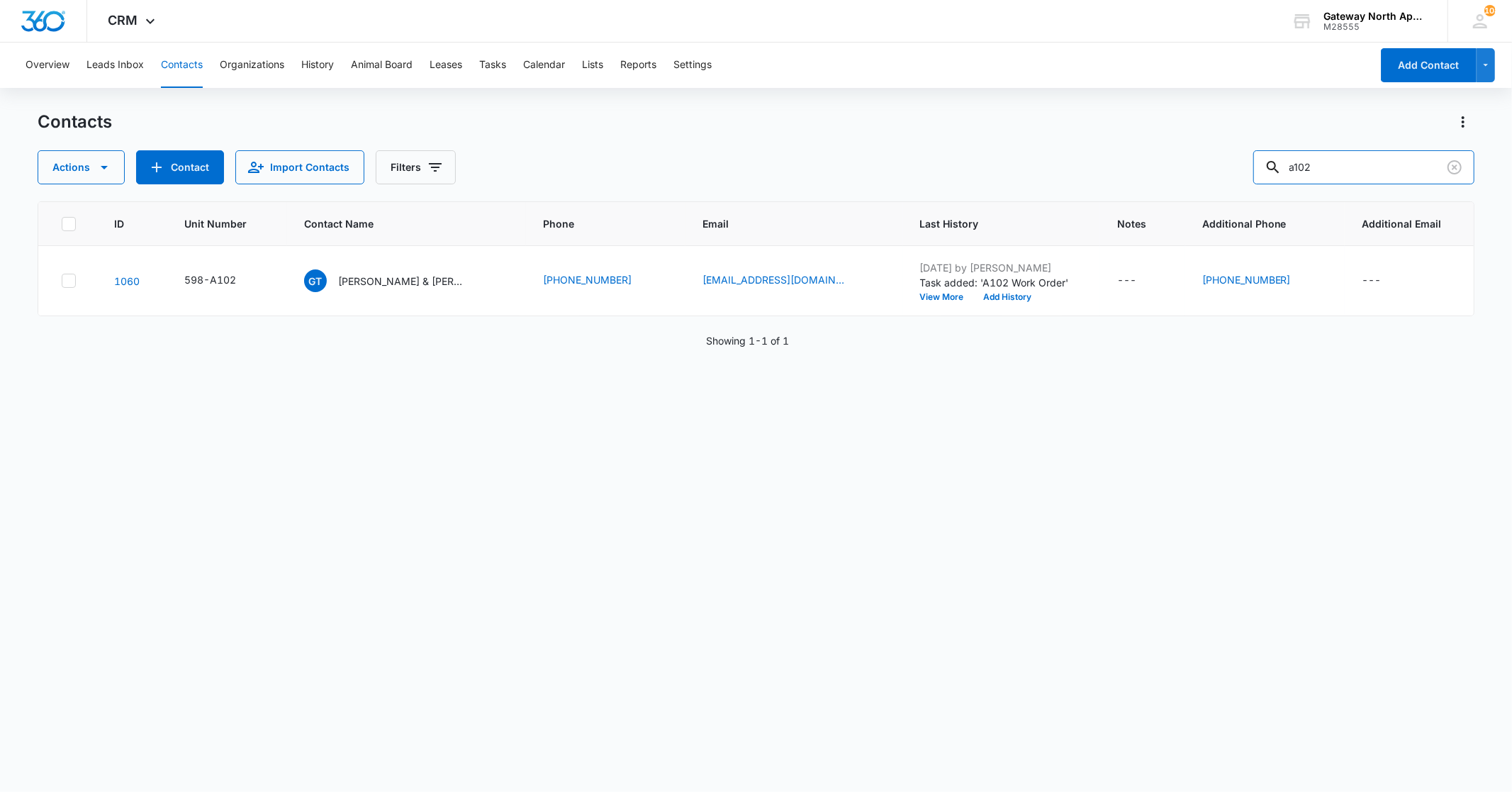
drag, startPoint x: 1342, startPoint y: 175, endPoint x: 1206, endPoint y: 154, distance: 137.6
click at [1208, 166] on div "Actions Contact Import Contacts Filters a102" at bounding box center [756, 167] width 1436 height 34
type input "mercedes"
